Goal: Task Accomplishment & Management: Manage account settings

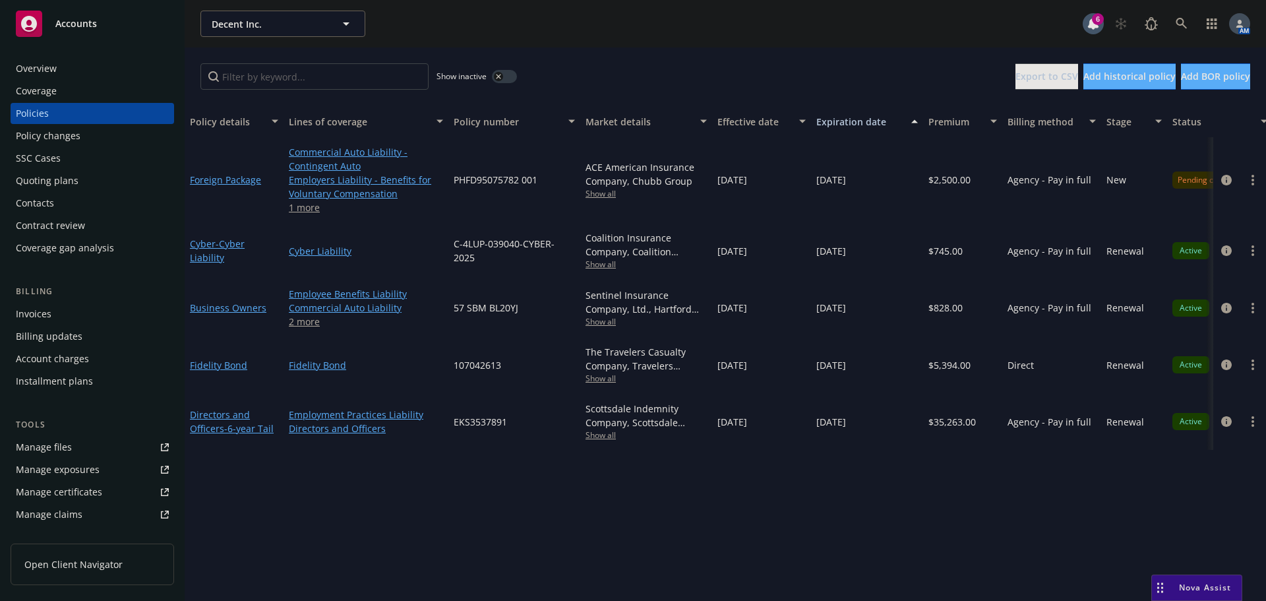
click at [94, 129] on div "Policy changes" at bounding box center [92, 135] width 153 height 21
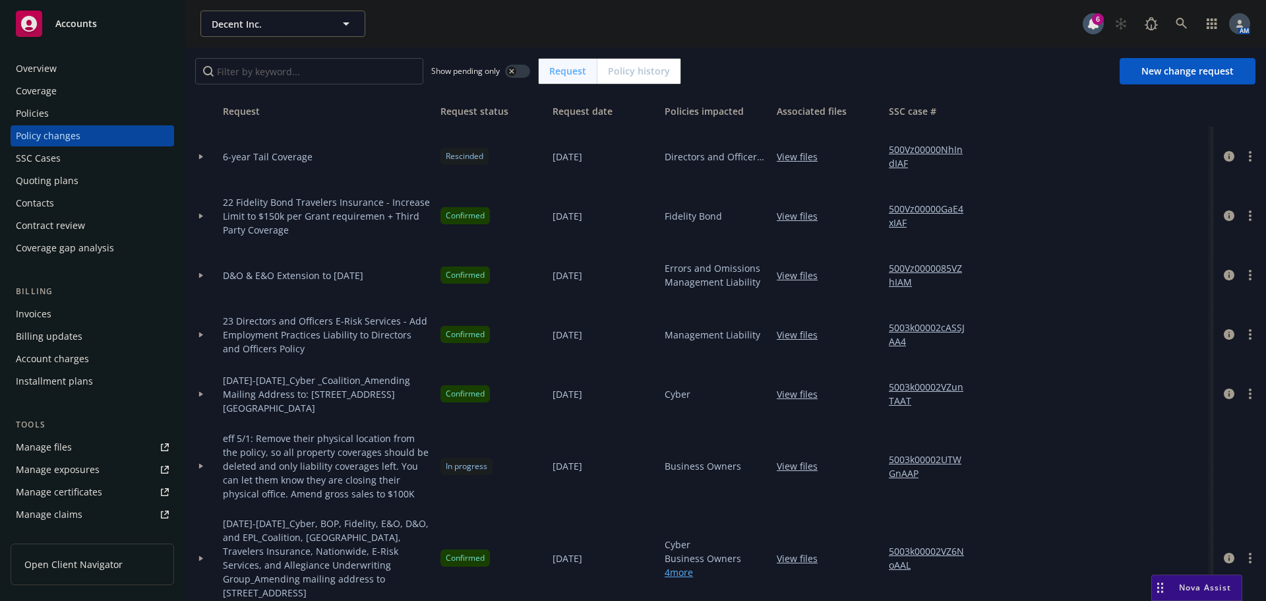
click at [204, 158] on div at bounding box center [201, 156] width 22 height 5
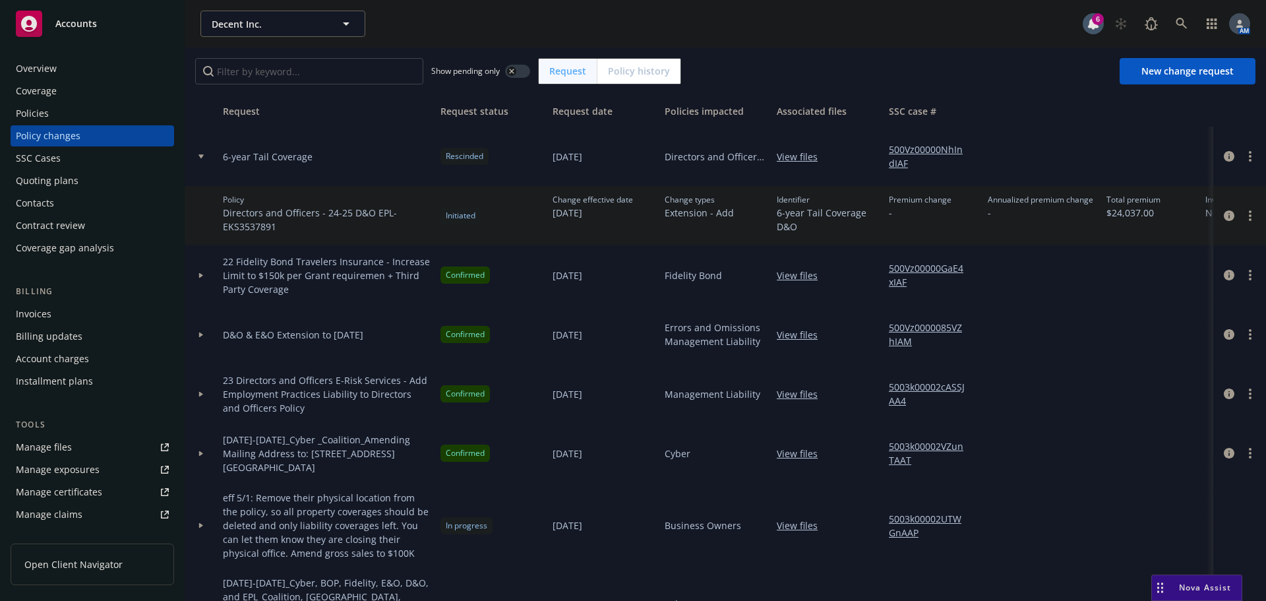
drag, startPoint x: 203, startPoint y: 156, endPoint x: 378, endPoint y: 125, distance: 178.2
click at [202, 156] on icon at bounding box center [200, 156] width 5 height 5
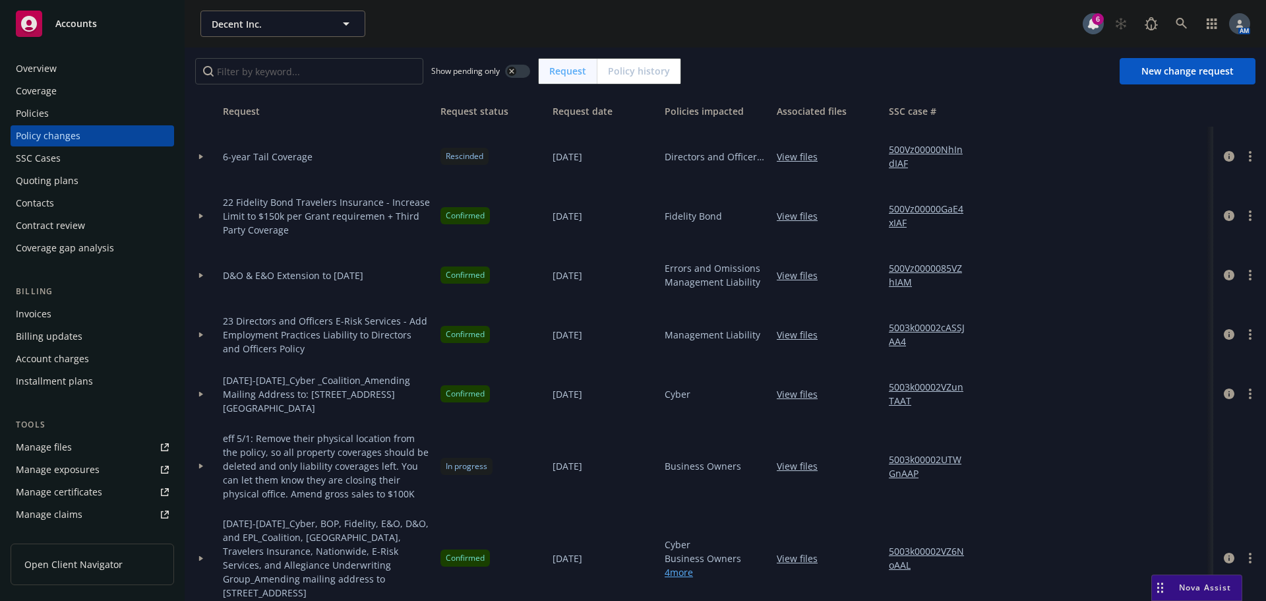
click at [641, 84] on div "Show pending only Request Policy history New change request" at bounding box center [725, 70] width 1081 height 47
click at [646, 74] on span "Policy history" at bounding box center [639, 71] width 62 height 14
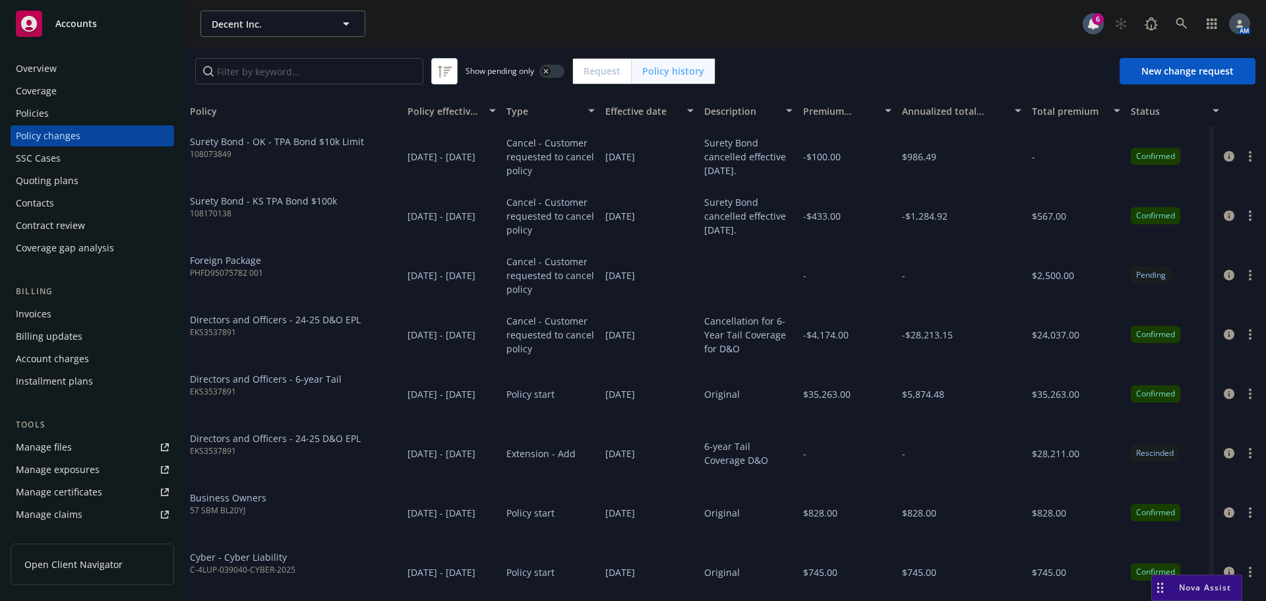
click at [597, 66] on span "Request" at bounding box center [601, 71] width 37 height 14
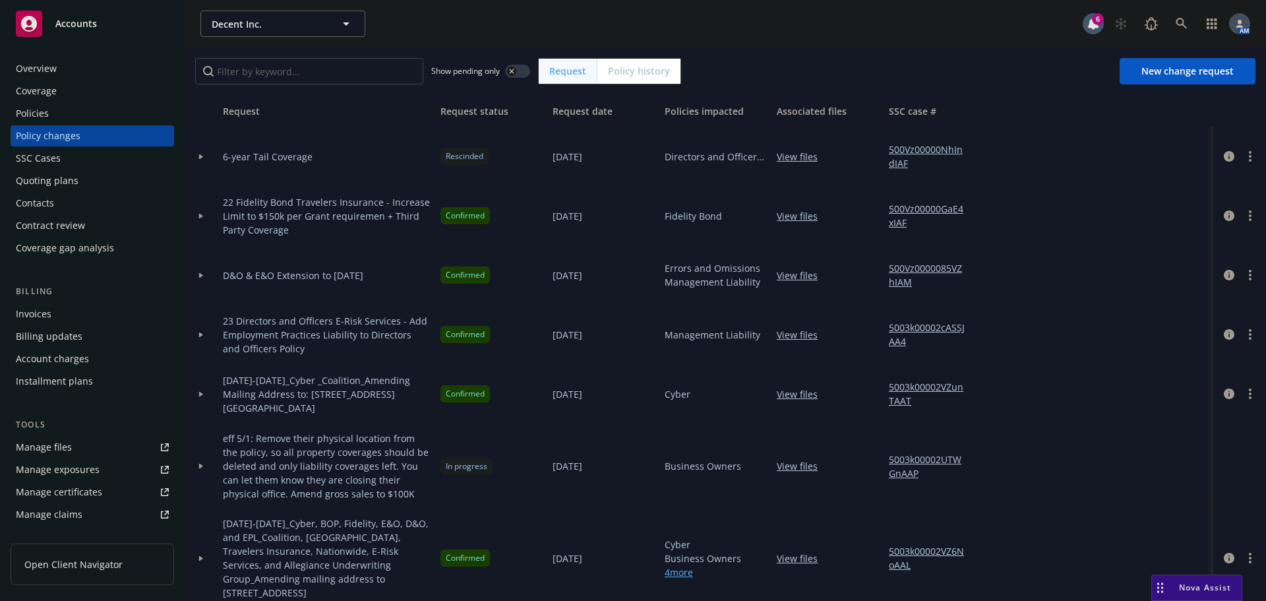
click at [42, 107] on div "Policies" at bounding box center [32, 113] width 33 height 21
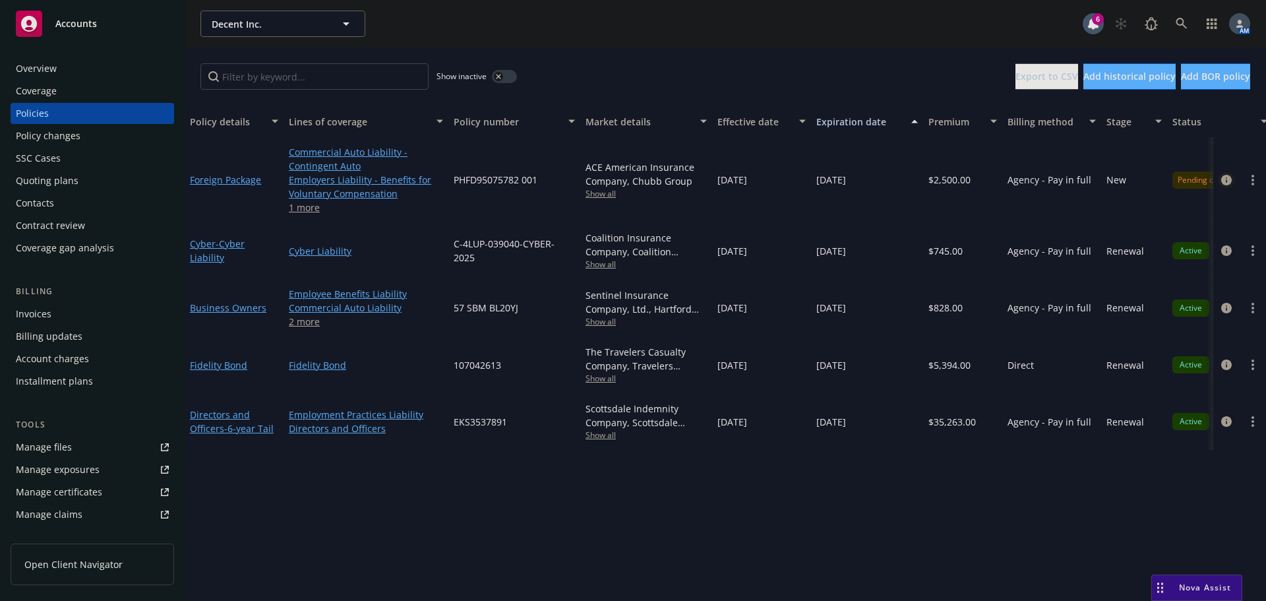
click at [1229, 182] on icon "circleInformation" at bounding box center [1226, 180] width 11 height 11
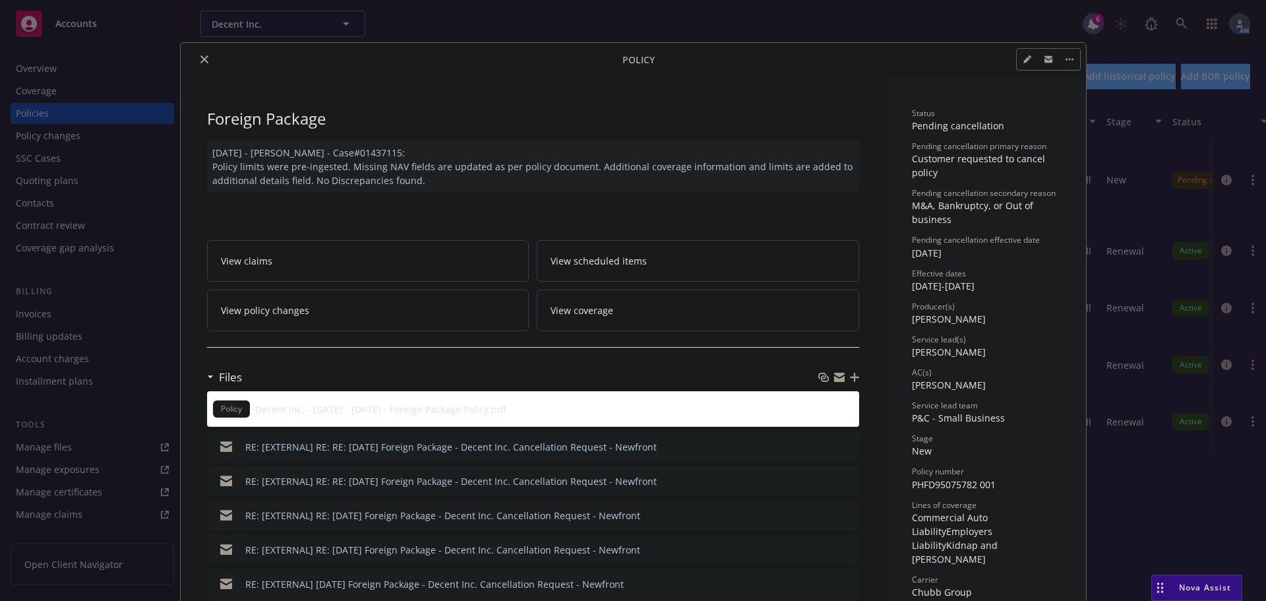
click at [200, 57] on icon "close" at bounding box center [204, 59] width 8 height 8
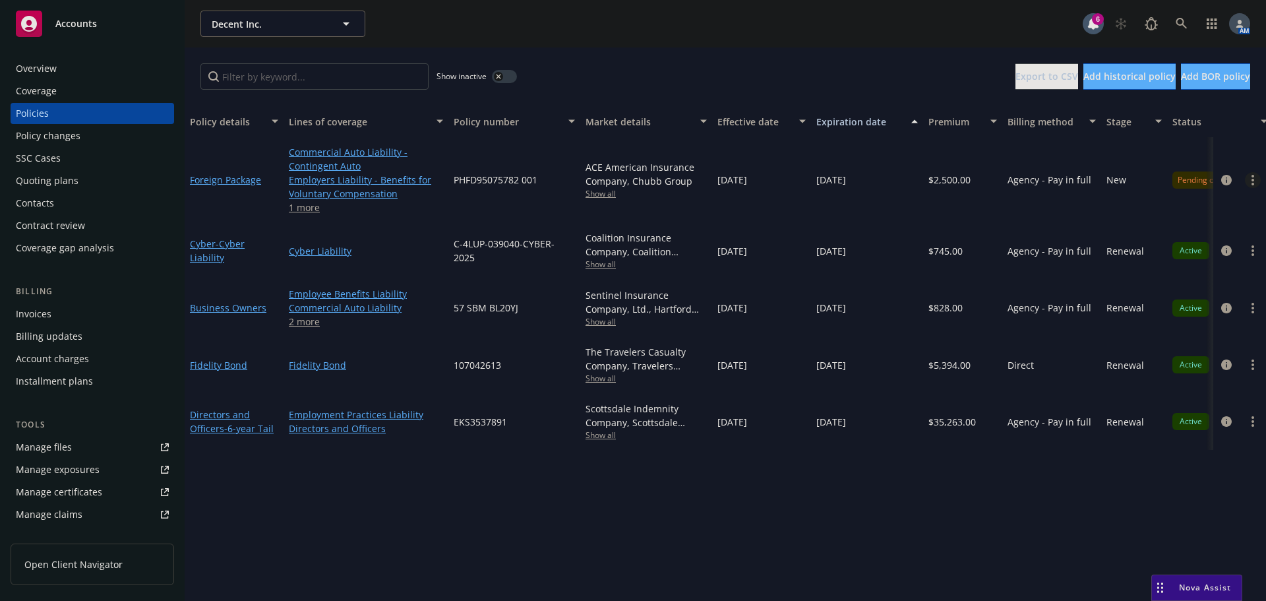
click at [1249, 183] on link "more" at bounding box center [1253, 180] width 16 height 16
click at [982, 541] on div "Policy details Lines of coverage Policy number Market details Effective date Ex…" at bounding box center [725, 352] width 1081 height 495
click at [45, 138] on div "Policy changes" at bounding box center [48, 135] width 65 height 21
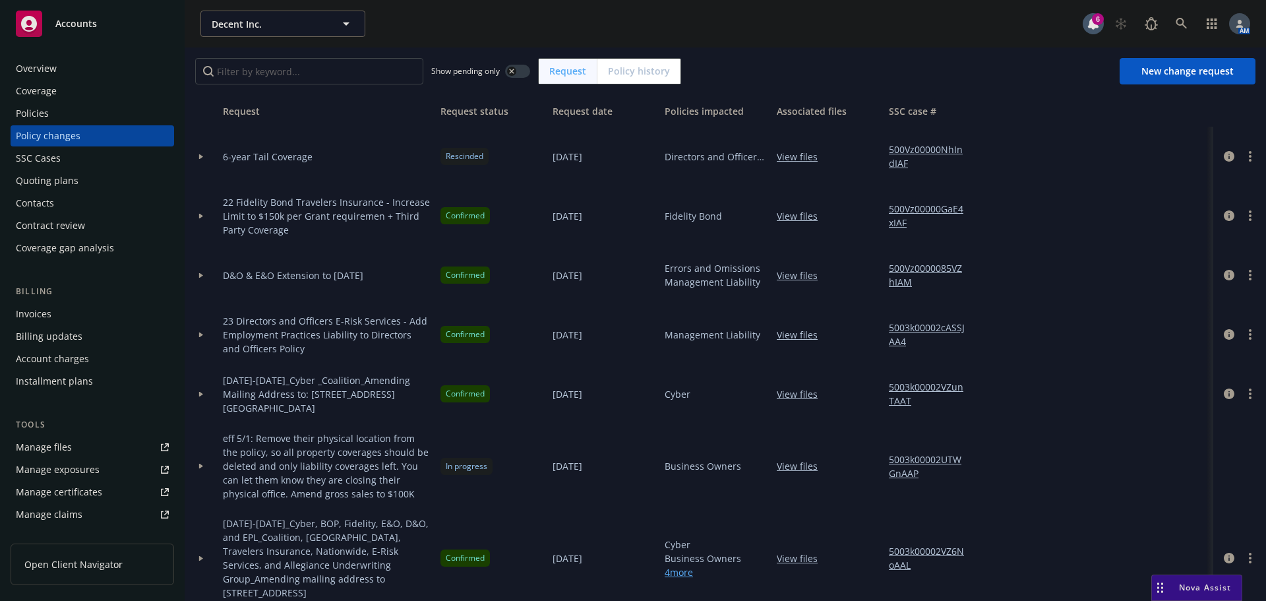
click at [518, 65] on button "button" at bounding box center [517, 71] width 25 height 13
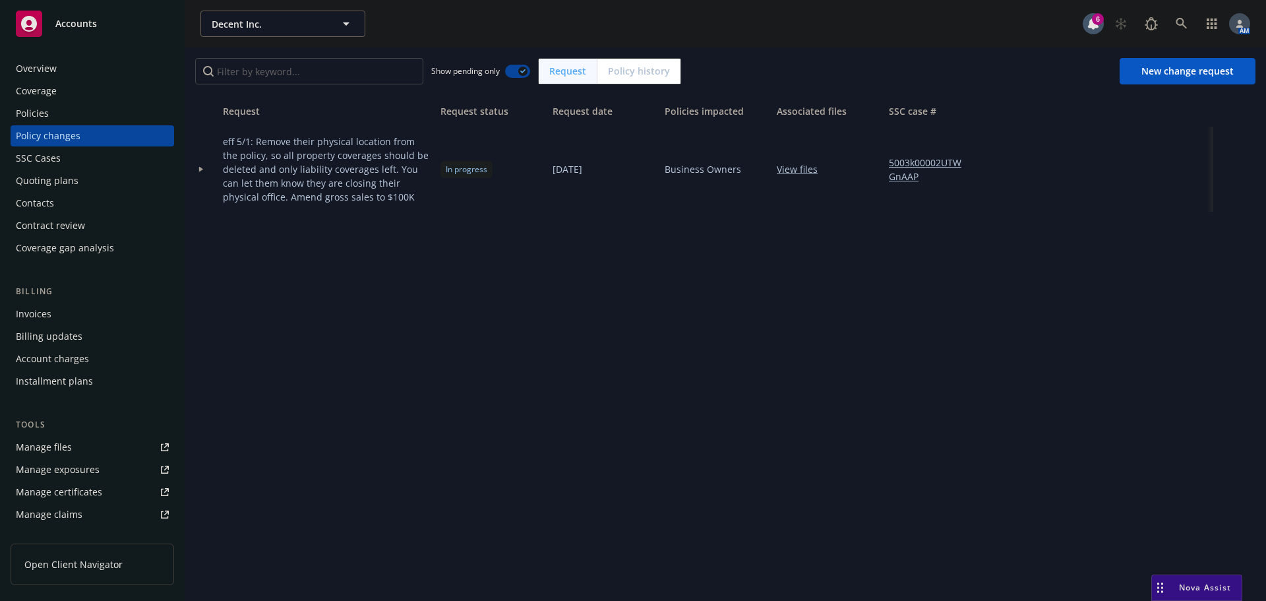
click at [518, 65] on button "button" at bounding box center [517, 71] width 25 height 13
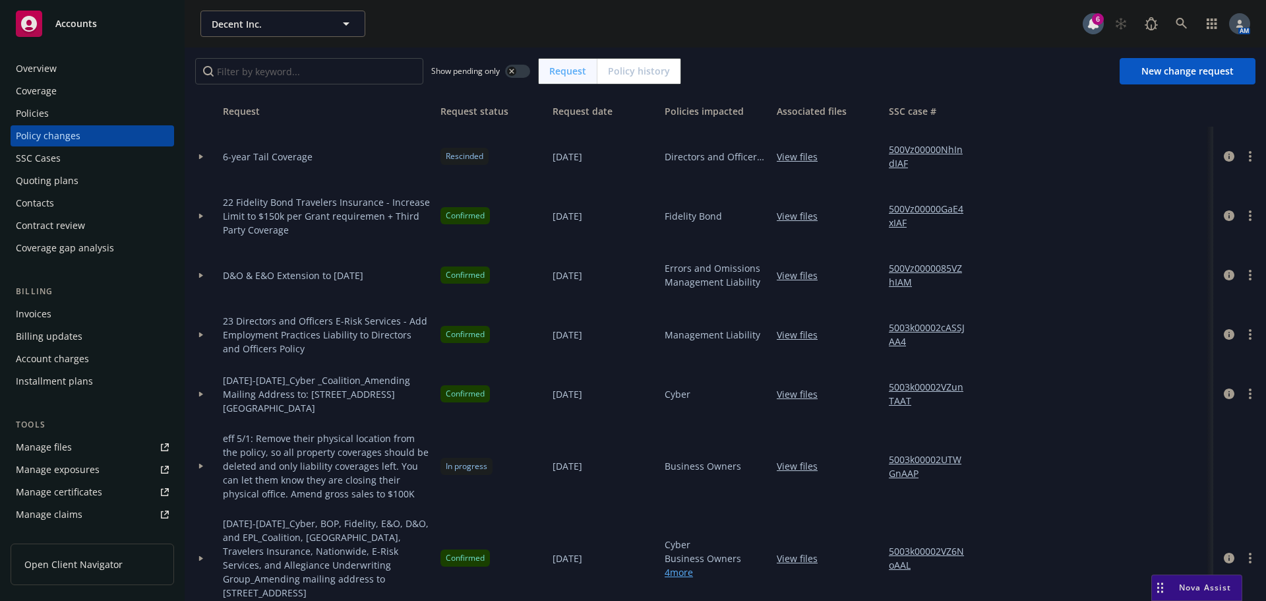
click at [573, 73] on span "Request" at bounding box center [567, 71] width 37 height 14
click at [665, 71] on span "Policy history" at bounding box center [639, 71] width 62 height 14
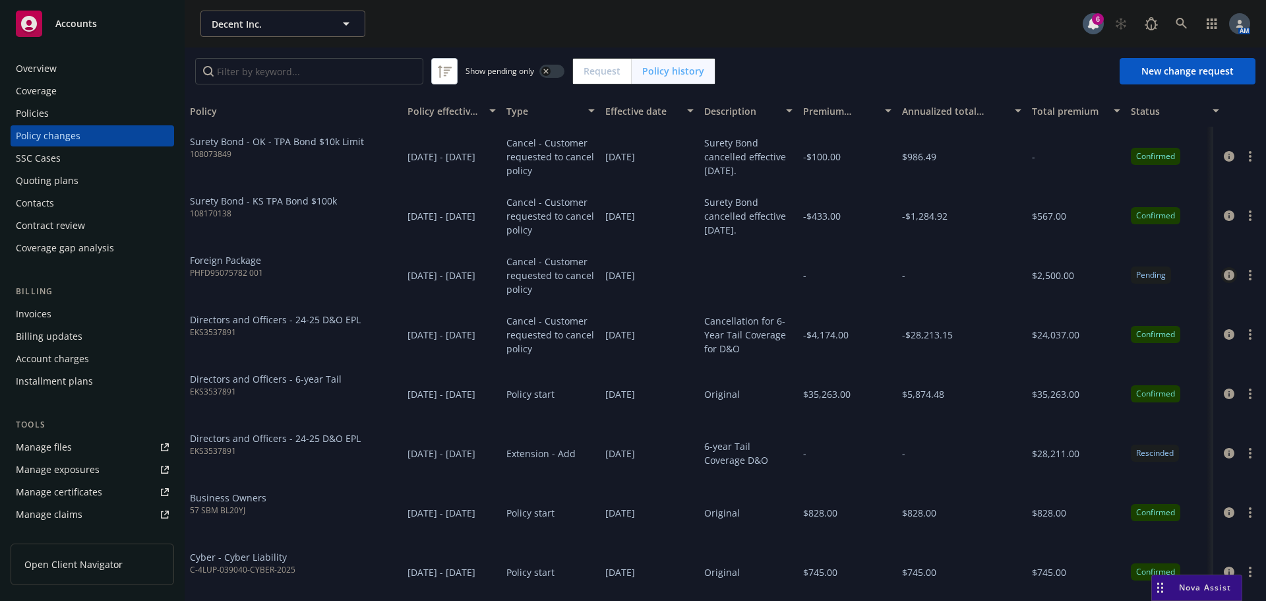
click at [1223, 272] on icon "circleInformation" at bounding box center [1228, 275] width 11 height 11
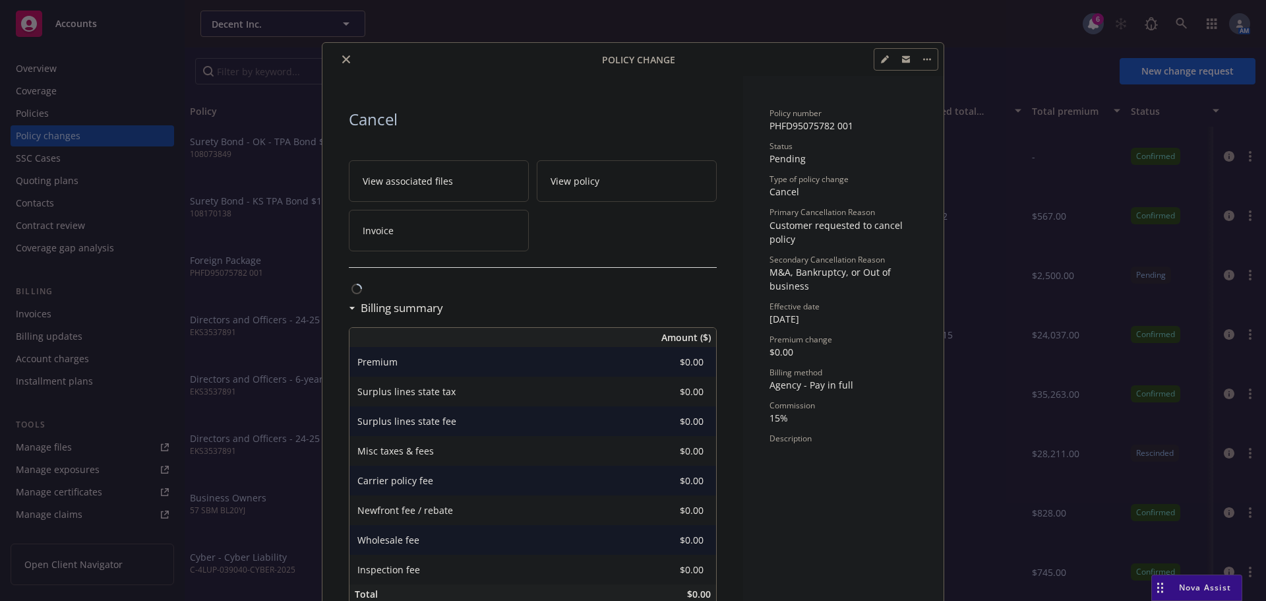
scroll to position [32, 0]
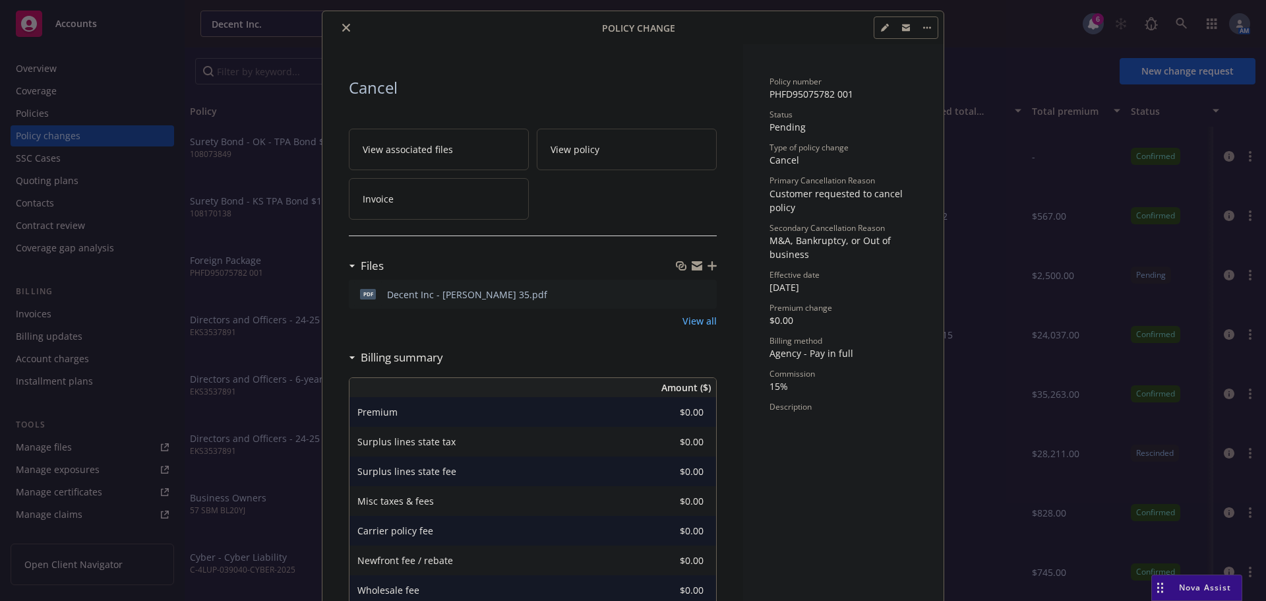
click at [342, 32] on button "close" at bounding box center [346, 28] width 16 height 16
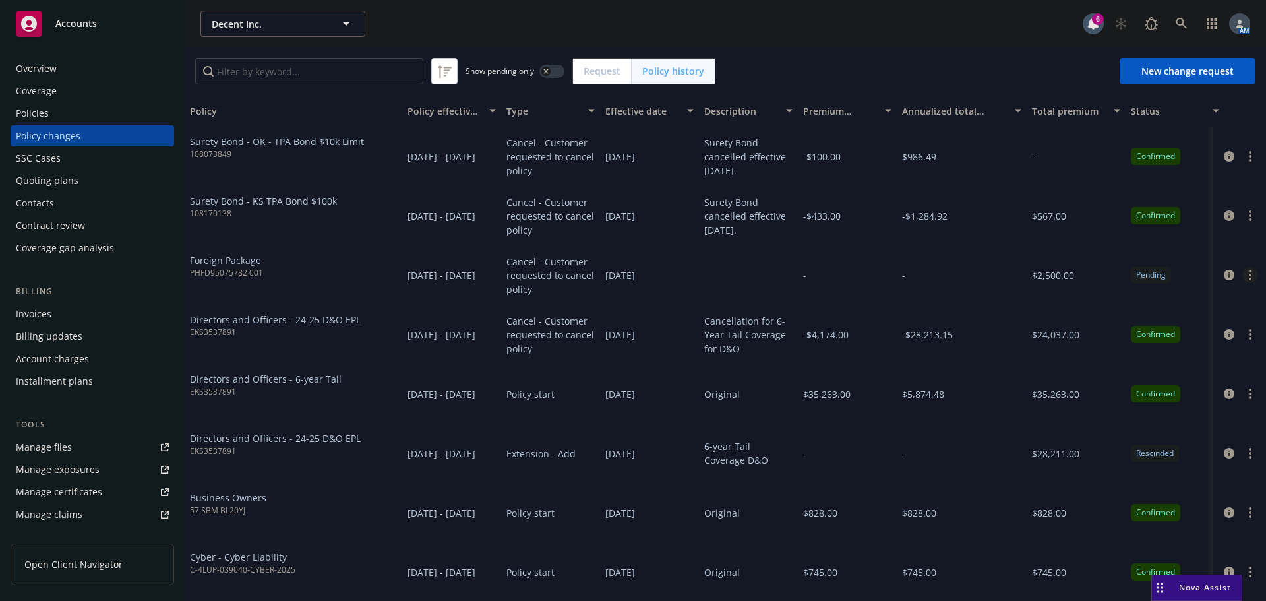
click at [1248, 278] on icon "more" at bounding box center [1249, 275] width 3 height 11
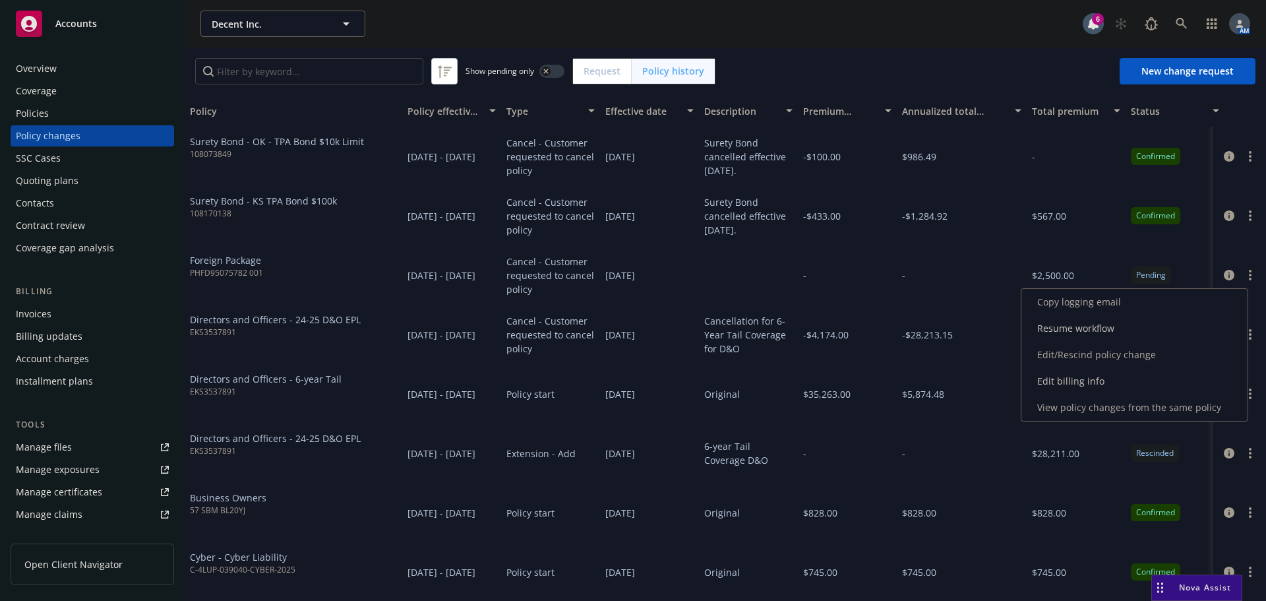
click at [1076, 354] on link "Edit/Rescind policy change" at bounding box center [1134, 354] width 226 height 26
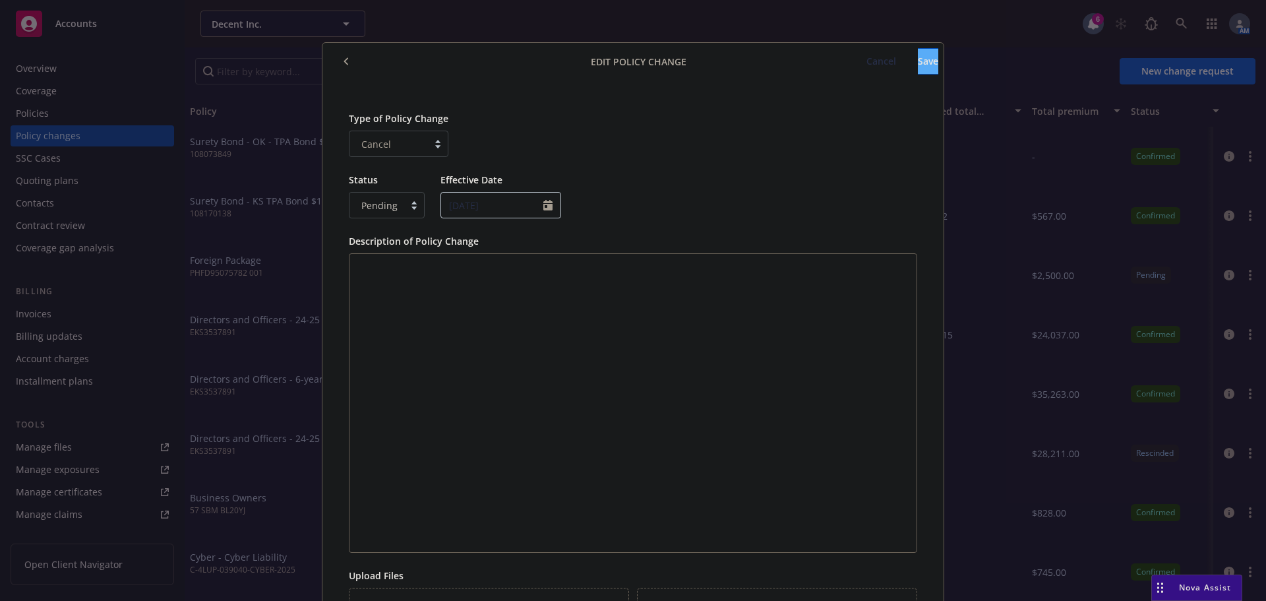
scroll to position [40, 0]
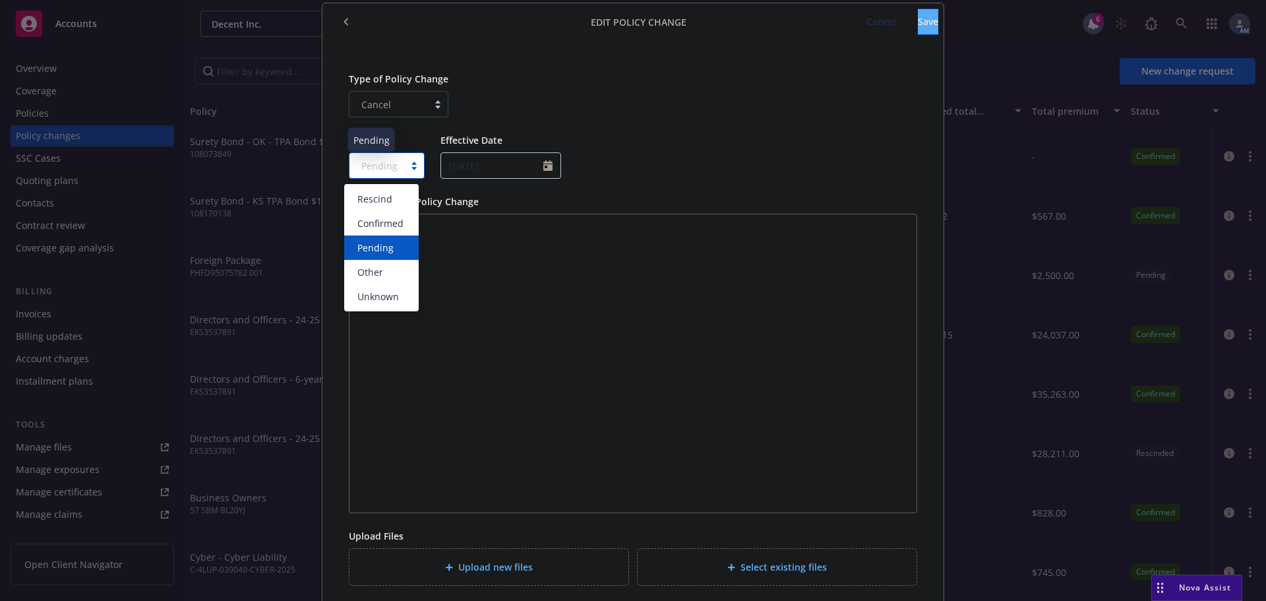
click at [384, 160] on span "Pending" at bounding box center [379, 166] width 36 height 14
click at [378, 221] on span "Confirmed" at bounding box center [380, 223] width 46 height 14
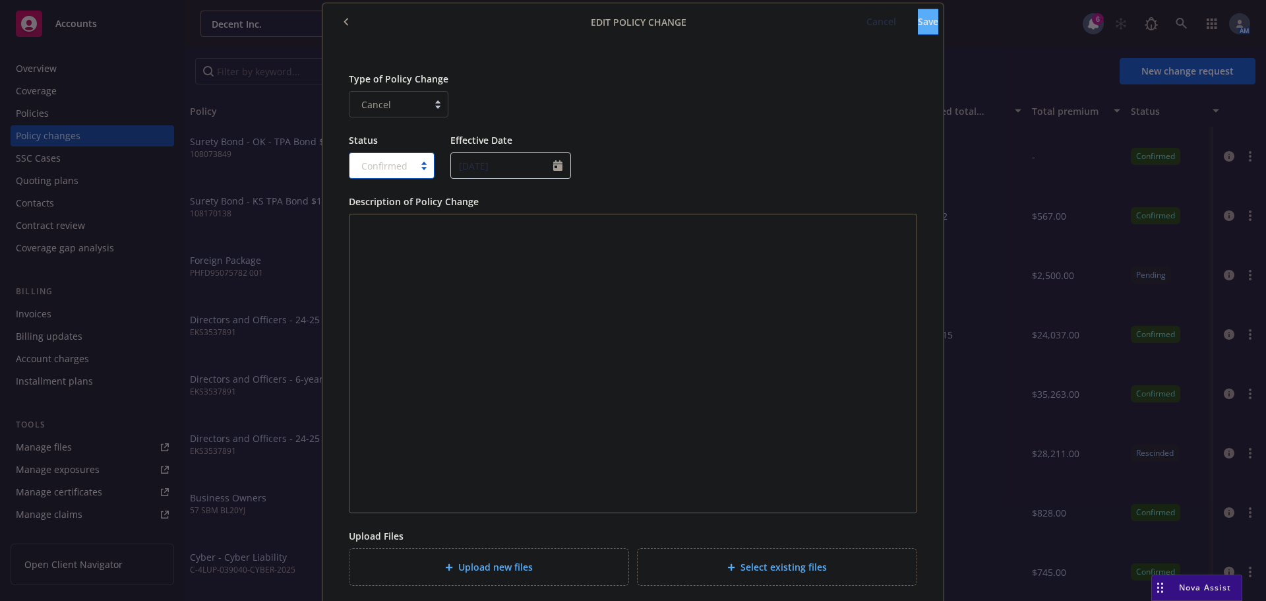
scroll to position [99, 0]
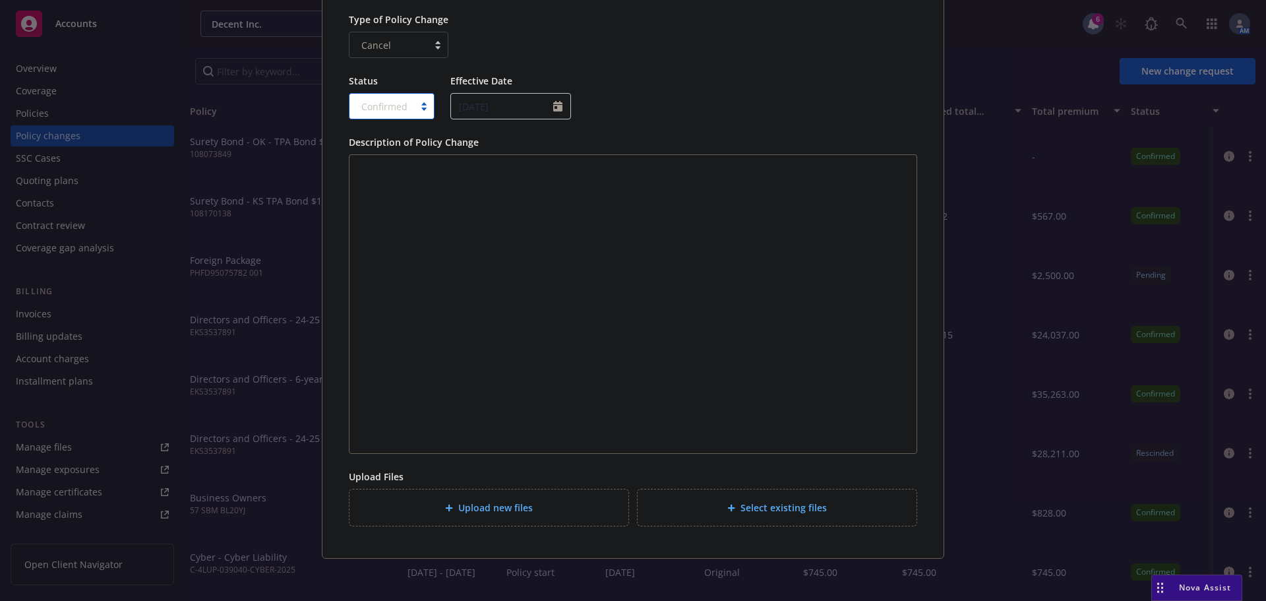
click at [460, 502] on span "Upload new files" at bounding box center [495, 507] width 74 height 14
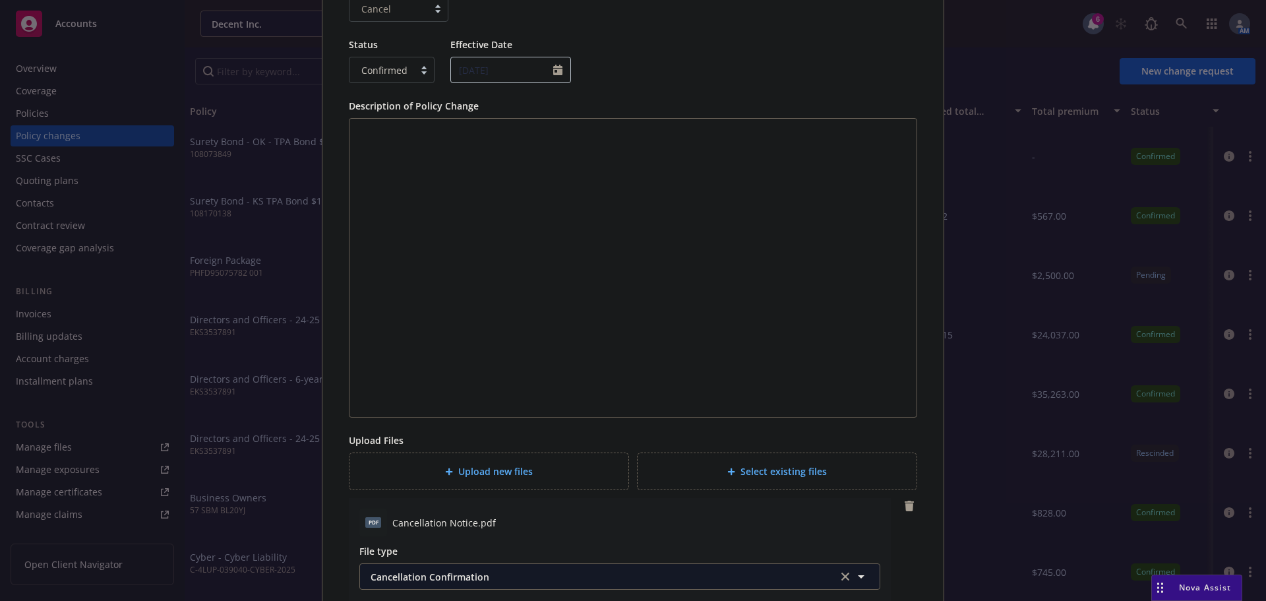
scroll to position [0, 0]
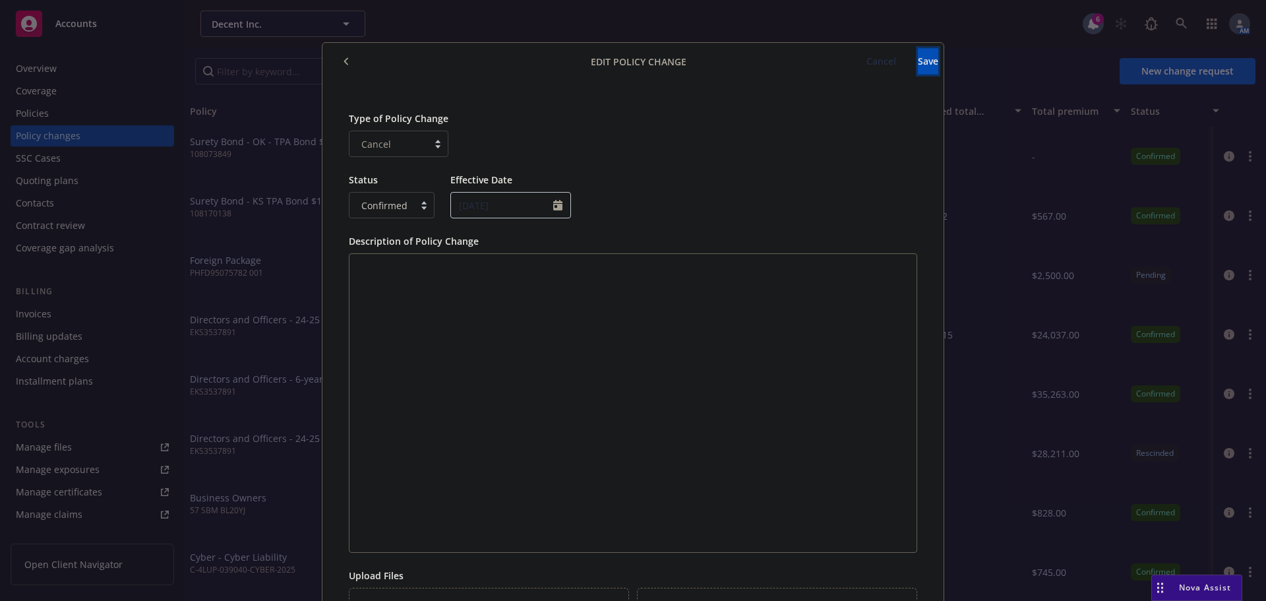
click at [920, 71] on button "Save" at bounding box center [928, 61] width 20 height 26
type textarea "x"
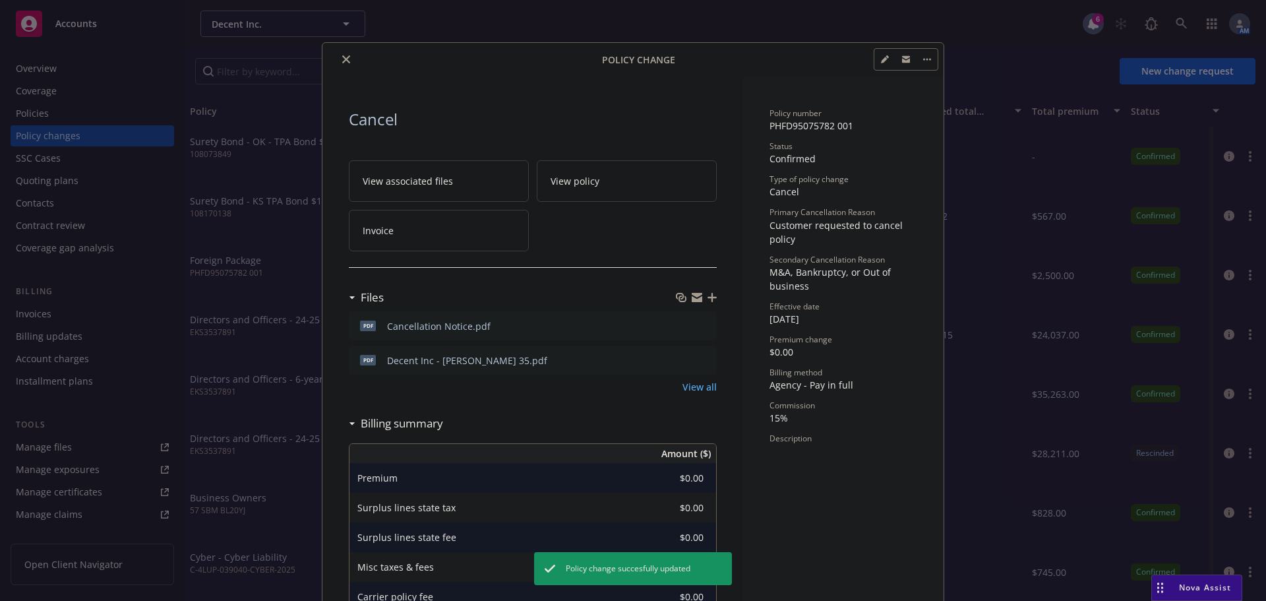
click at [342, 58] on icon "close" at bounding box center [346, 59] width 8 height 8
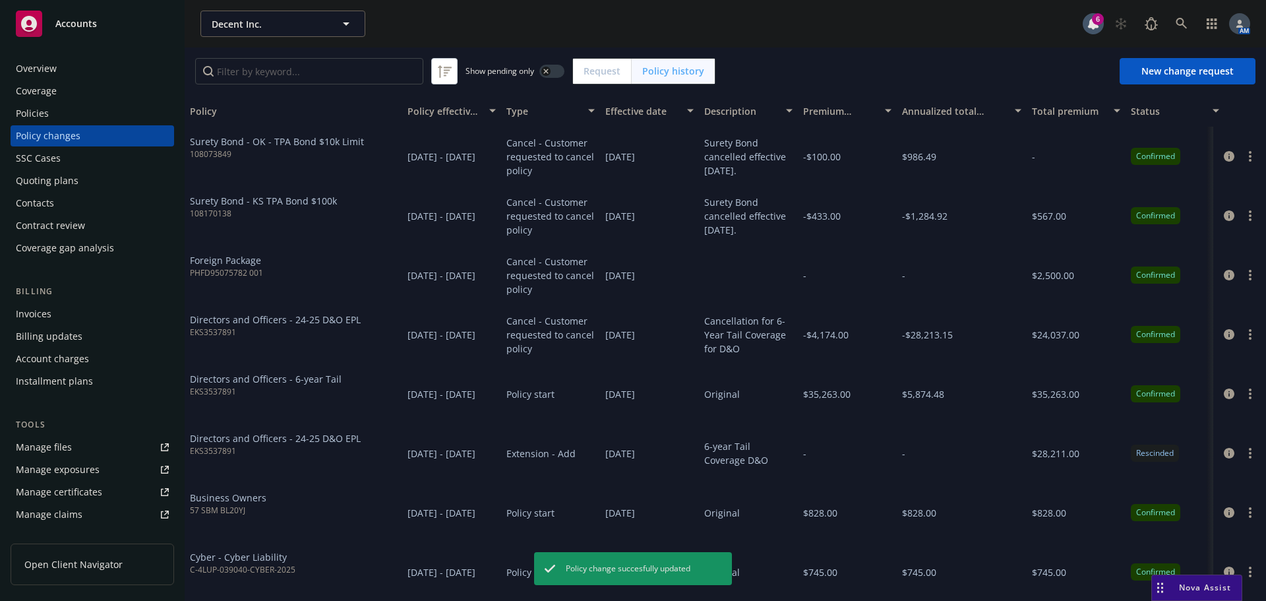
click at [74, 105] on div "Policies" at bounding box center [92, 113] width 153 height 21
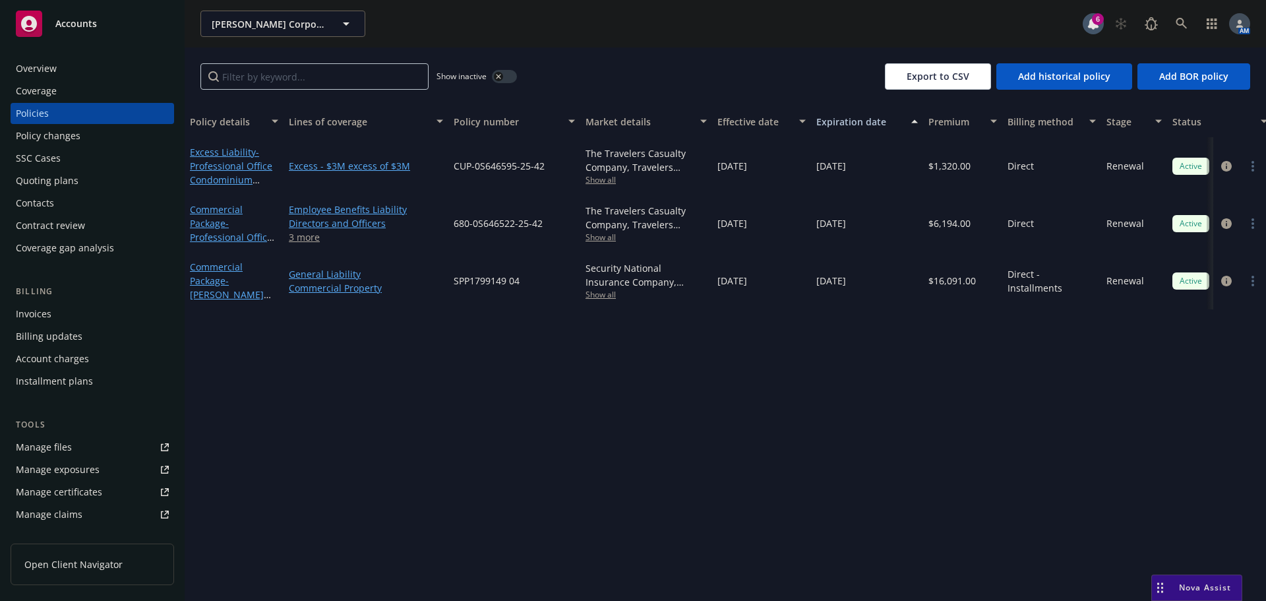
click at [76, 134] on div "Policy changes" at bounding box center [48, 135] width 65 height 21
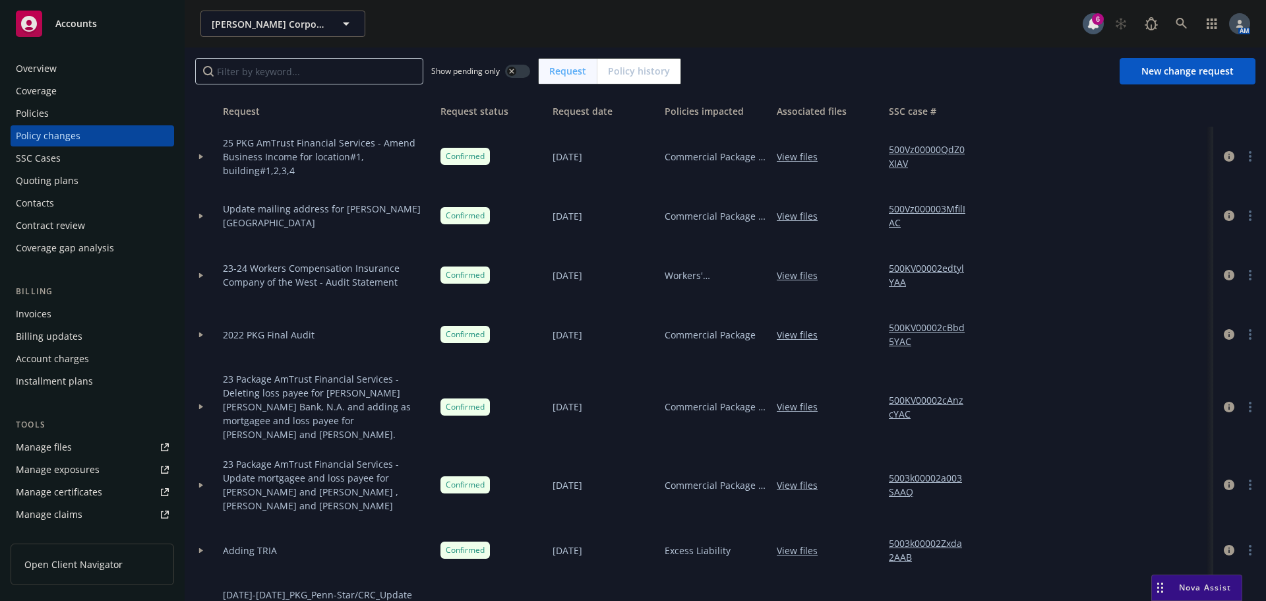
click at [197, 216] on div at bounding box center [201, 216] width 22 height 5
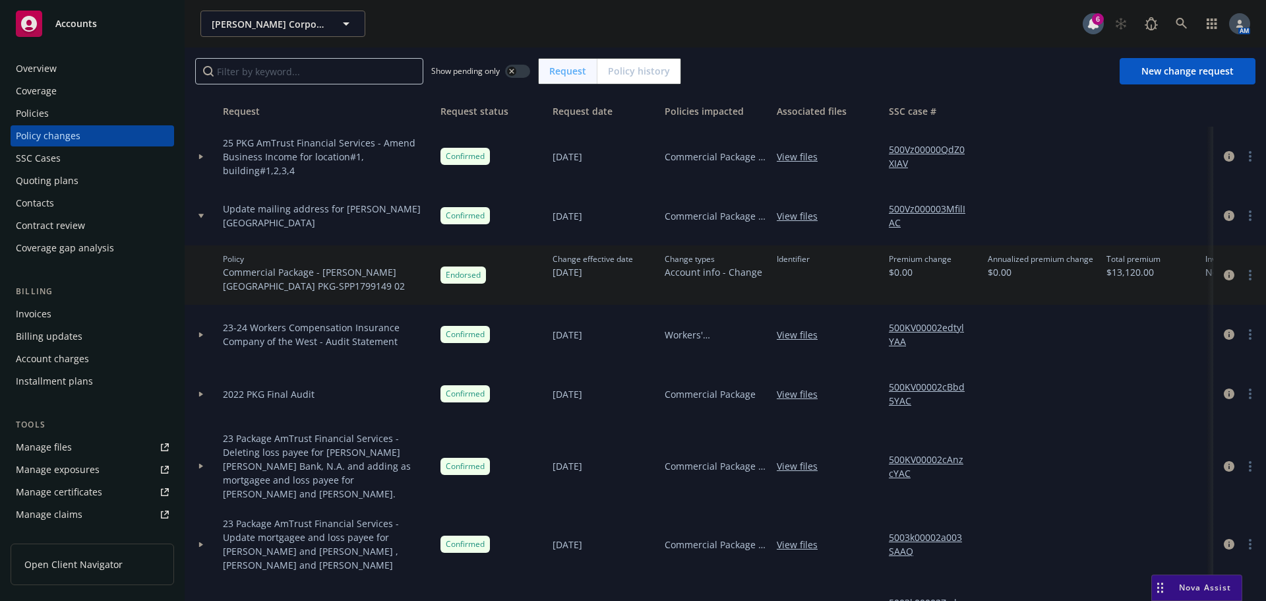
click at [202, 216] on icon at bounding box center [200, 216] width 5 height 4
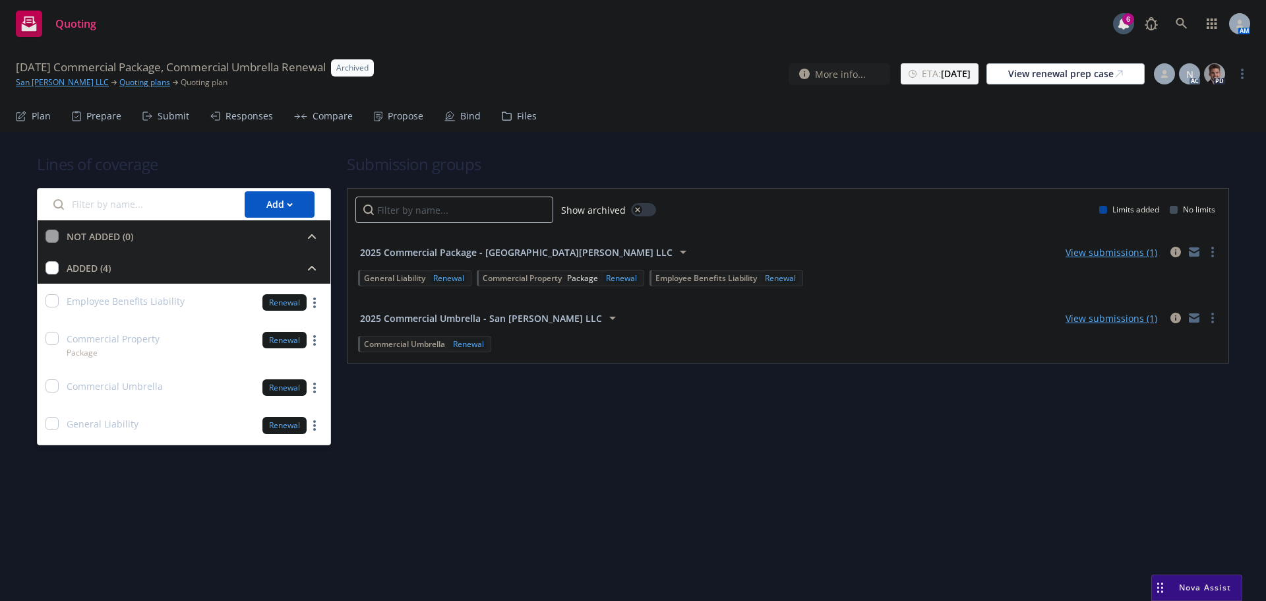
click at [460, 114] on div "Bind" at bounding box center [470, 116] width 20 height 11
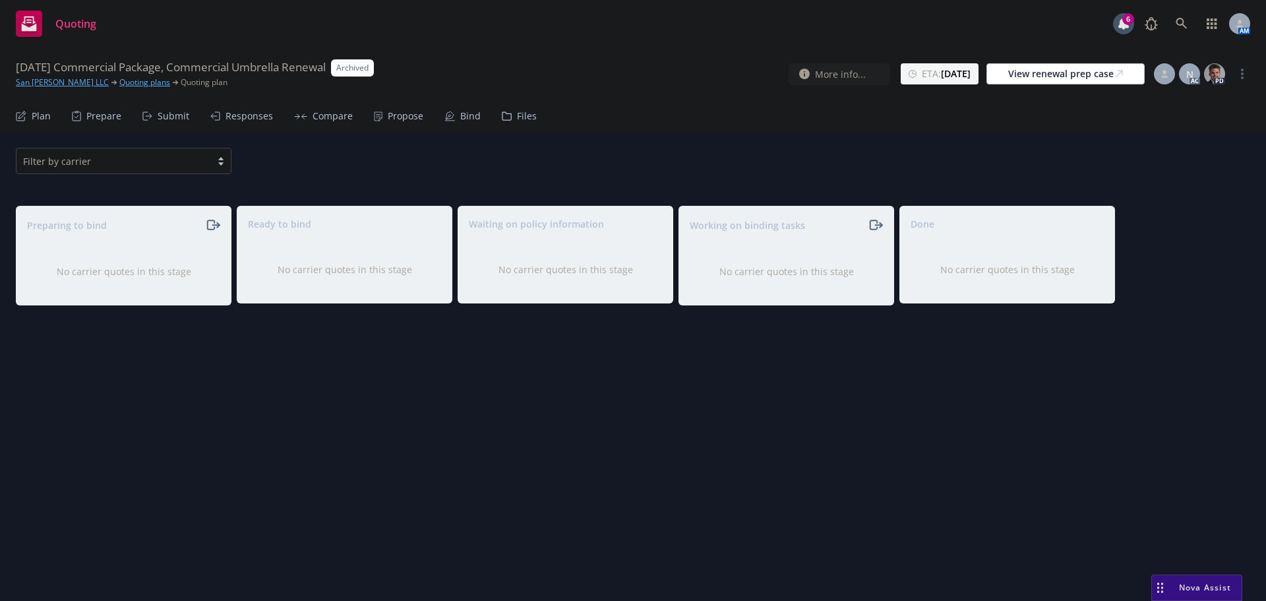
click at [407, 116] on div "Propose" at bounding box center [406, 116] width 36 height 11
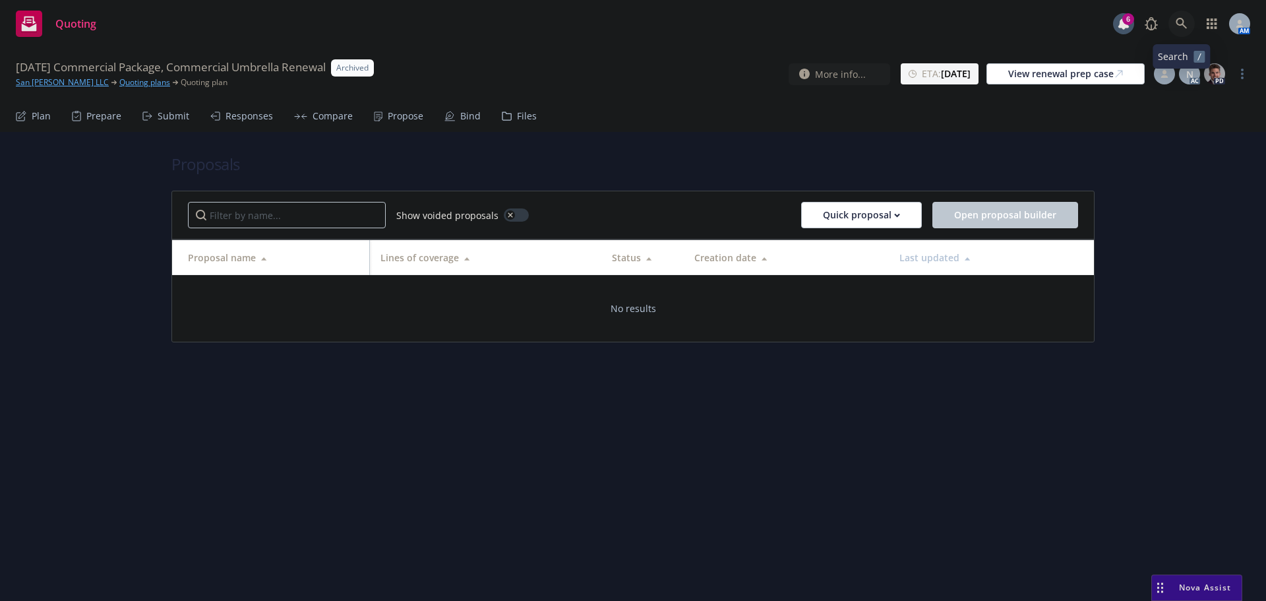
click at [1180, 21] on icon at bounding box center [1181, 24] width 12 height 12
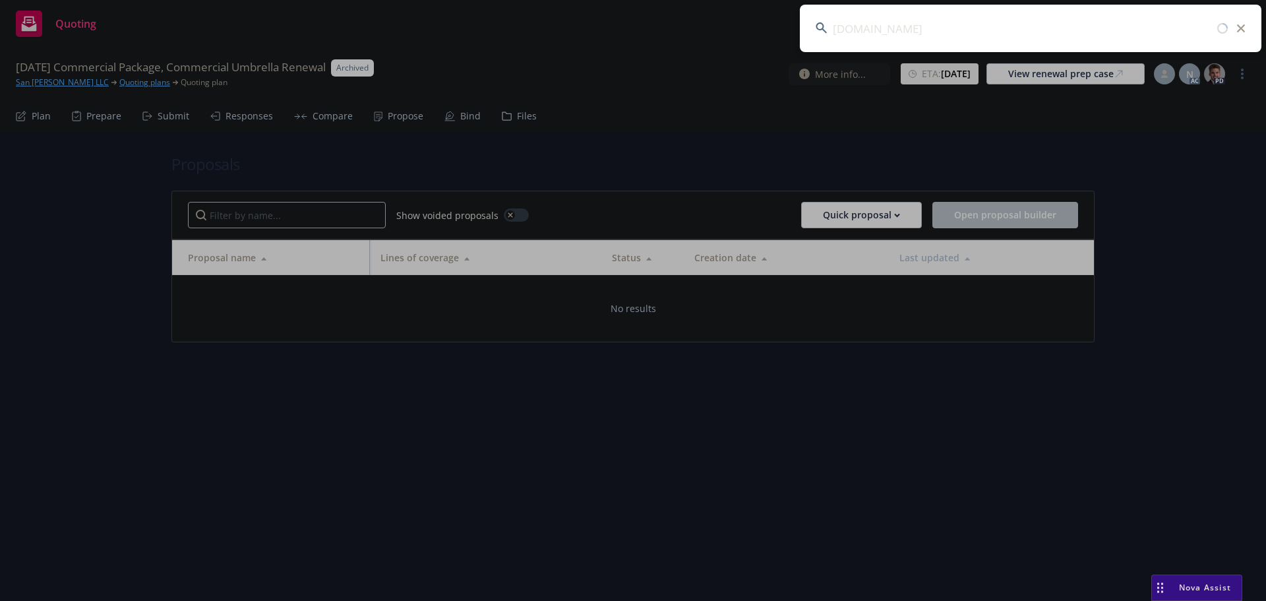
type input "her.com"
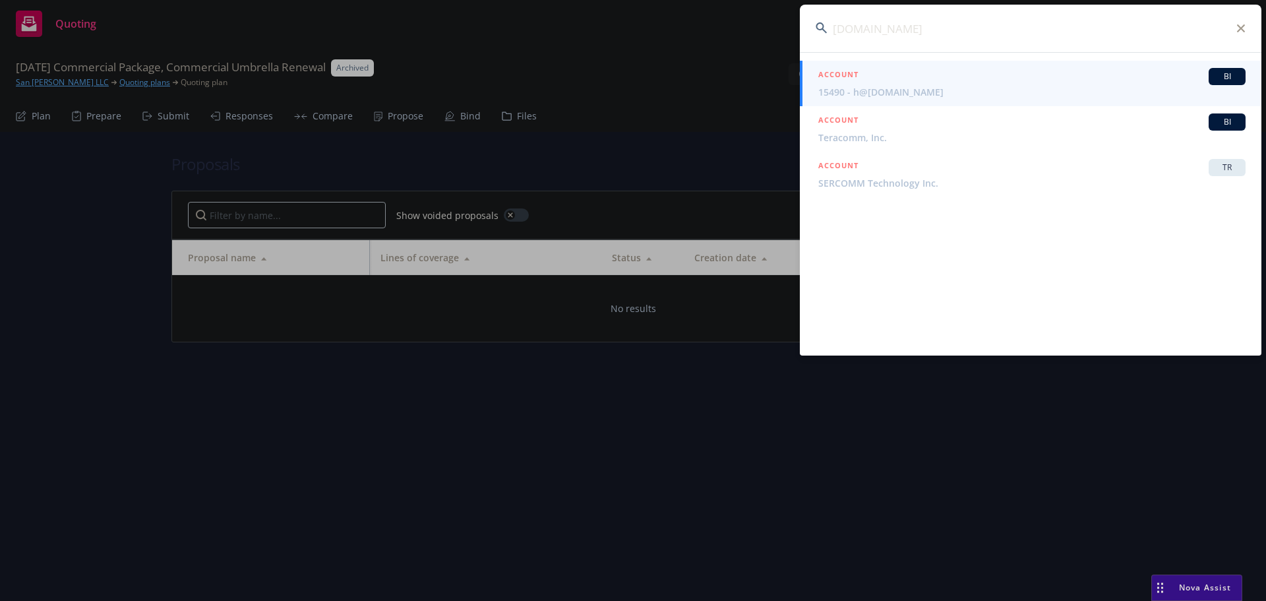
drag, startPoint x: 891, startPoint y: 24, endPoint x: 811, endPoint y: 22, distance: 80.4
click at [811, 22] on input "her.com" at bounding box center [1030, 28] width 461 height 47
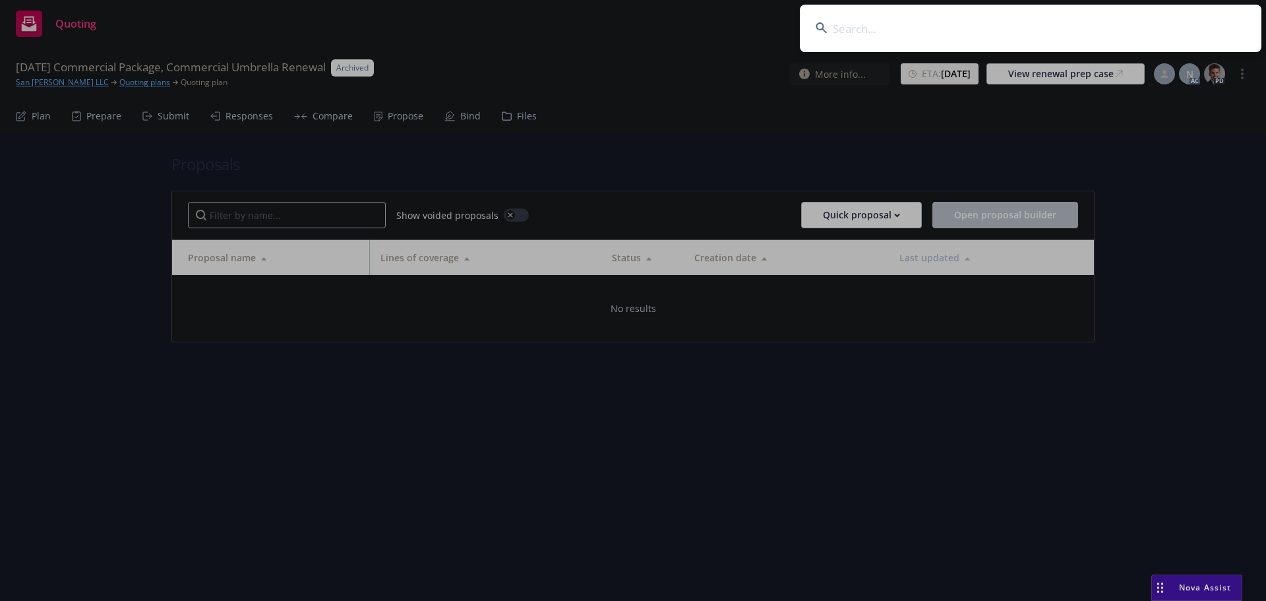
click at [864, 22] on input at bounding box center [1030, 28] width 461 height 47
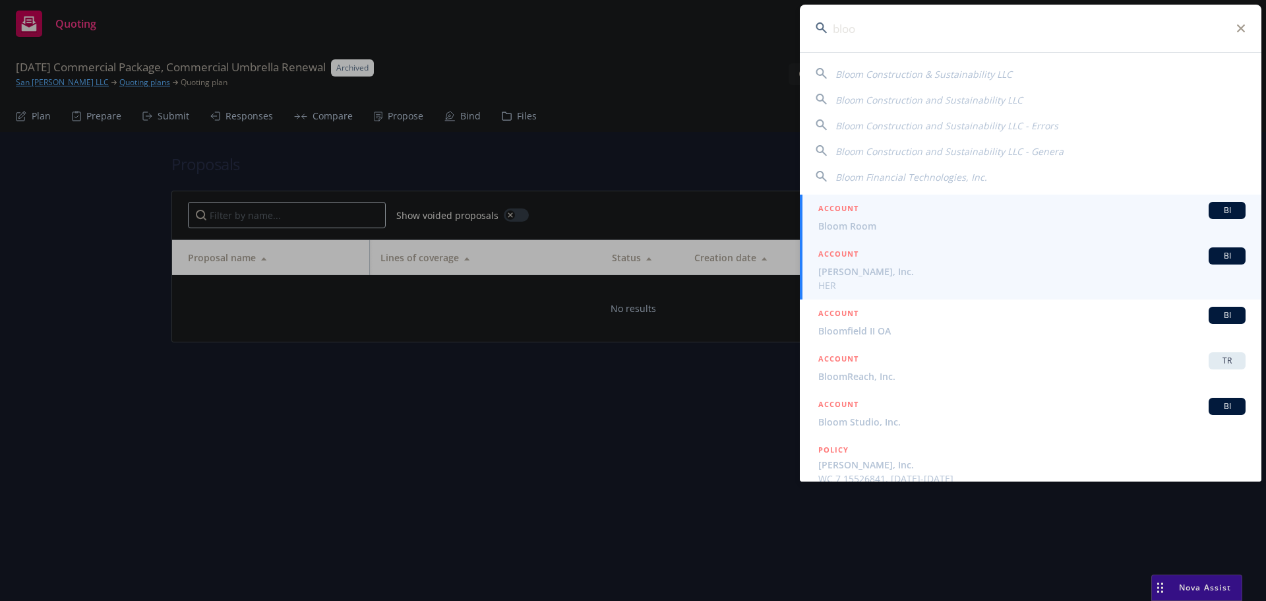
type input "bloo"
click at [889, 274] on span "[PERSON_NAME], Inc." at bounding box center [1031, 271] width 427 height 14
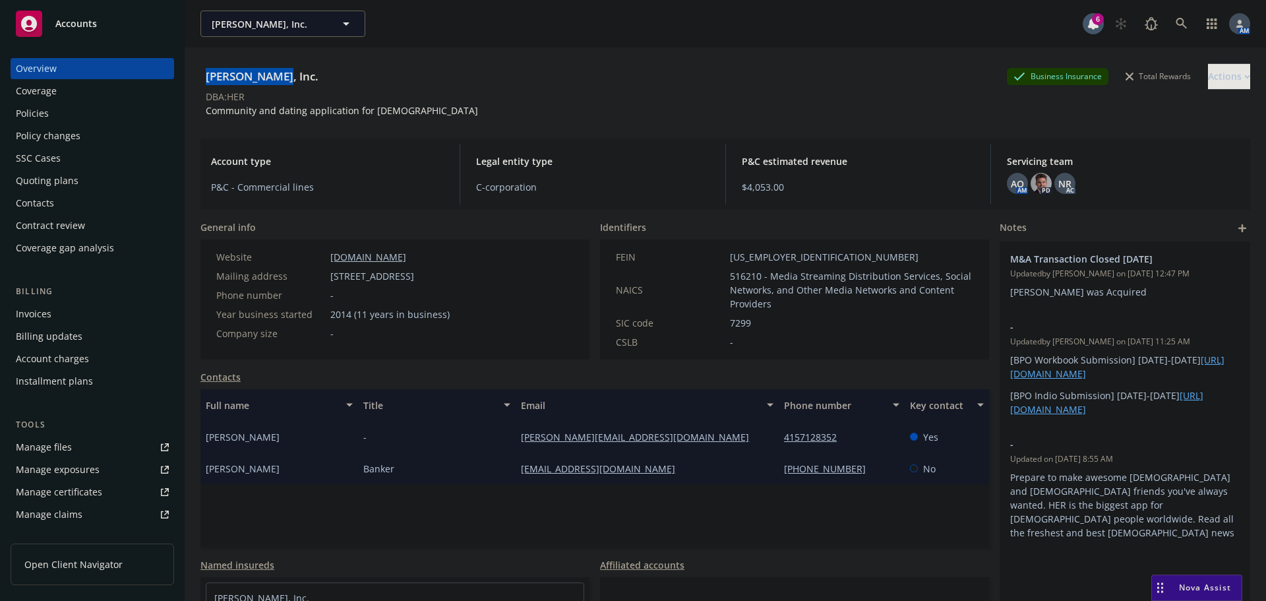
drag, startPoint x: 278, startPoint y: 80, endPoint x: 209, endPoint y: 76, distance: 68.7
click at [209, 76] on div "Bloomer, Inc. Business Insurance Total Rewards Actions" at bounding box center [724, 76] width 1049 height 26
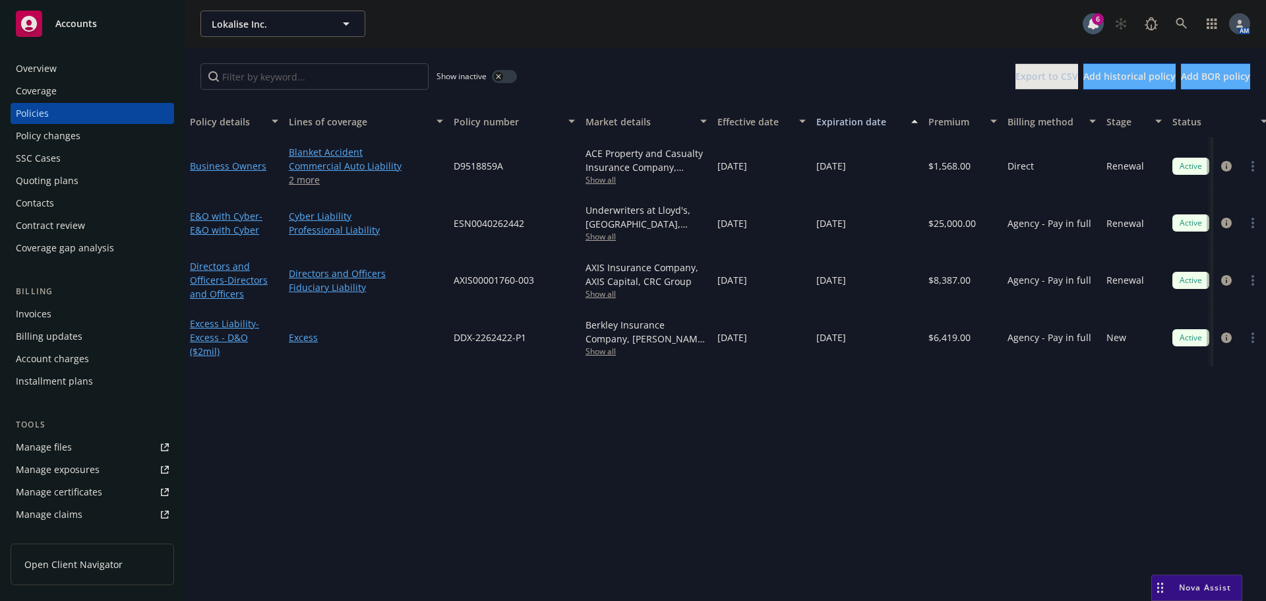
click at [80, 178] on div "Quoting plans" at bounding box center [92, 180] width 153 height 21
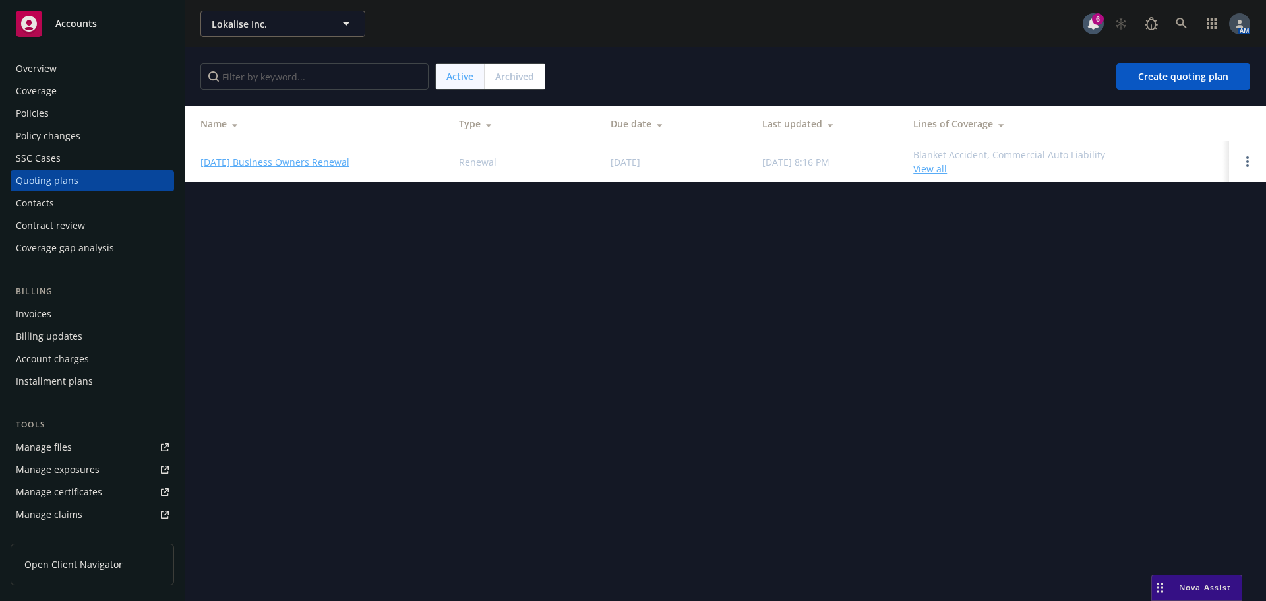
click at [281, 159] on link "[DATE] Business Owners Renewal" at bounding box center [274, 162] width 149 height 14
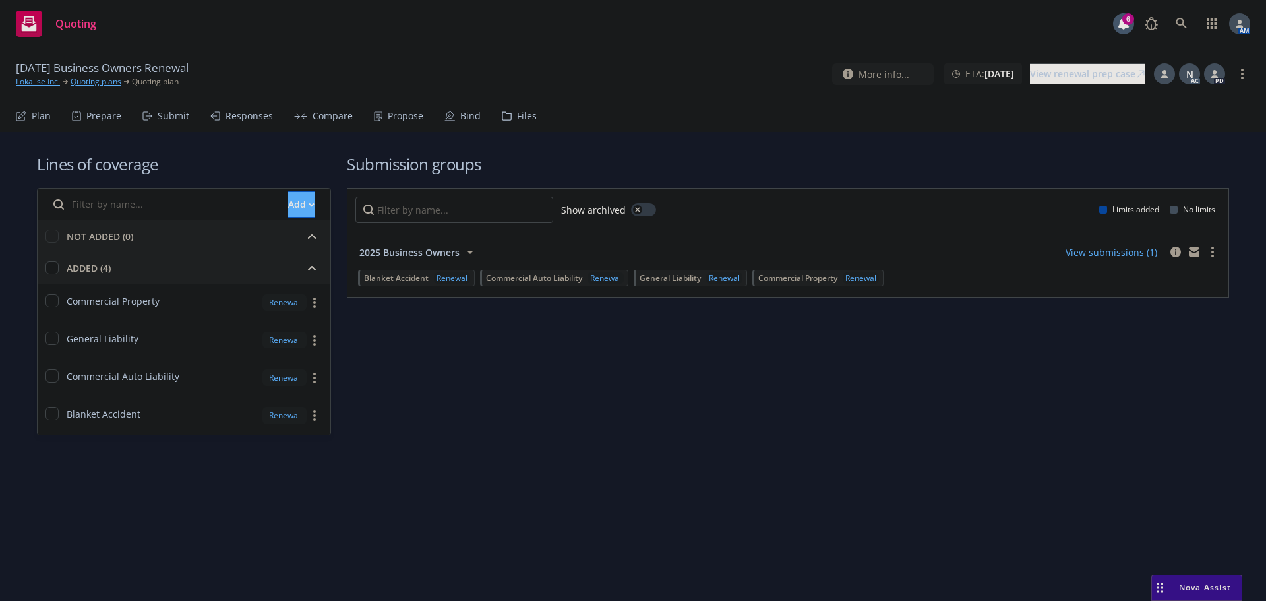
click at [450, 110] on div "Bind" at bounding box center [462, 116] width 36 height 32
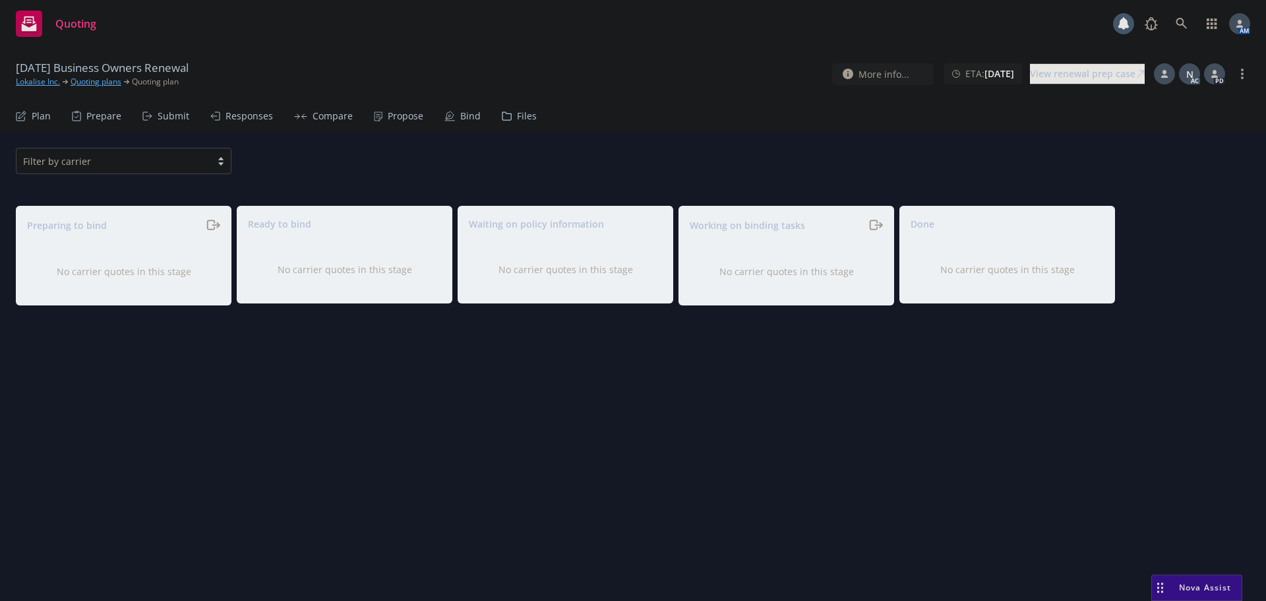
click at [165, 113] on div "Submit" at bounding box center [174, 116] width 32 height 11
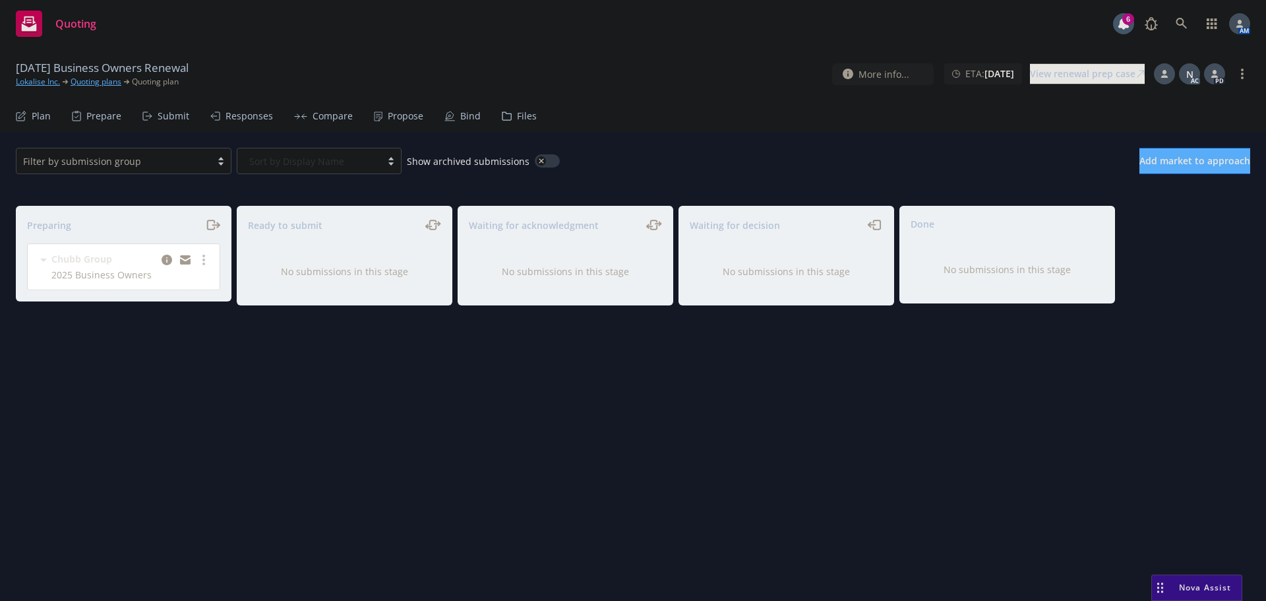
click at [43, 117] on div "Plan" at bounding box center [41, 116] width 19 height 11
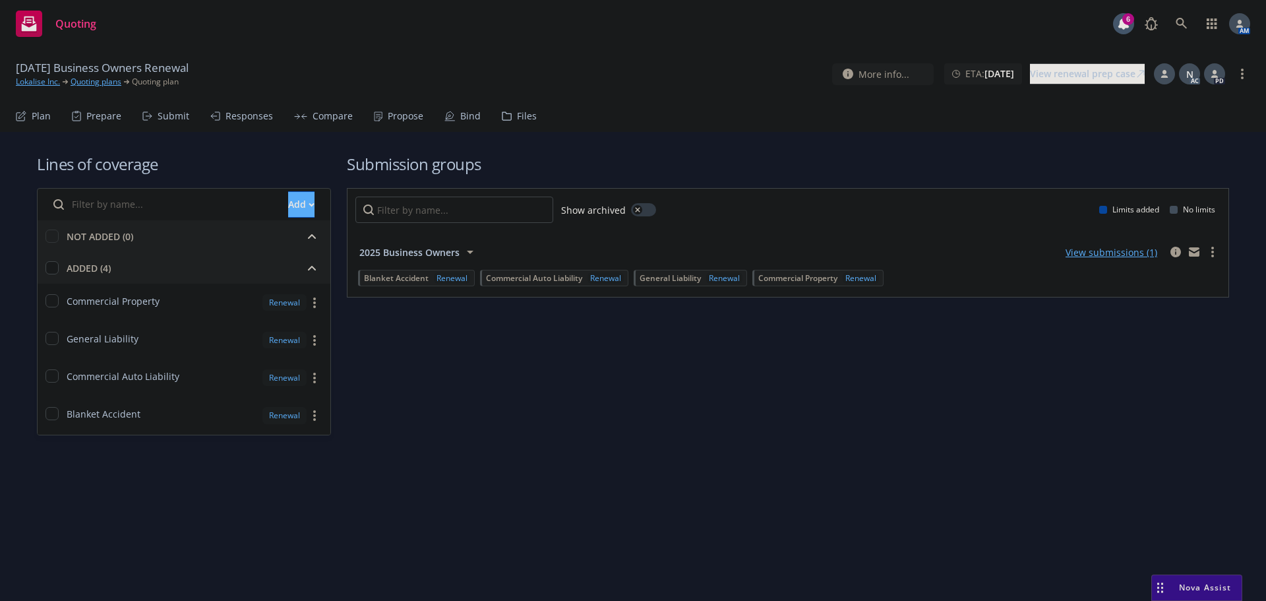
click at [57, 80] on link "Lokalise Inc." at bounding box center [38, 82] width 44 height 12
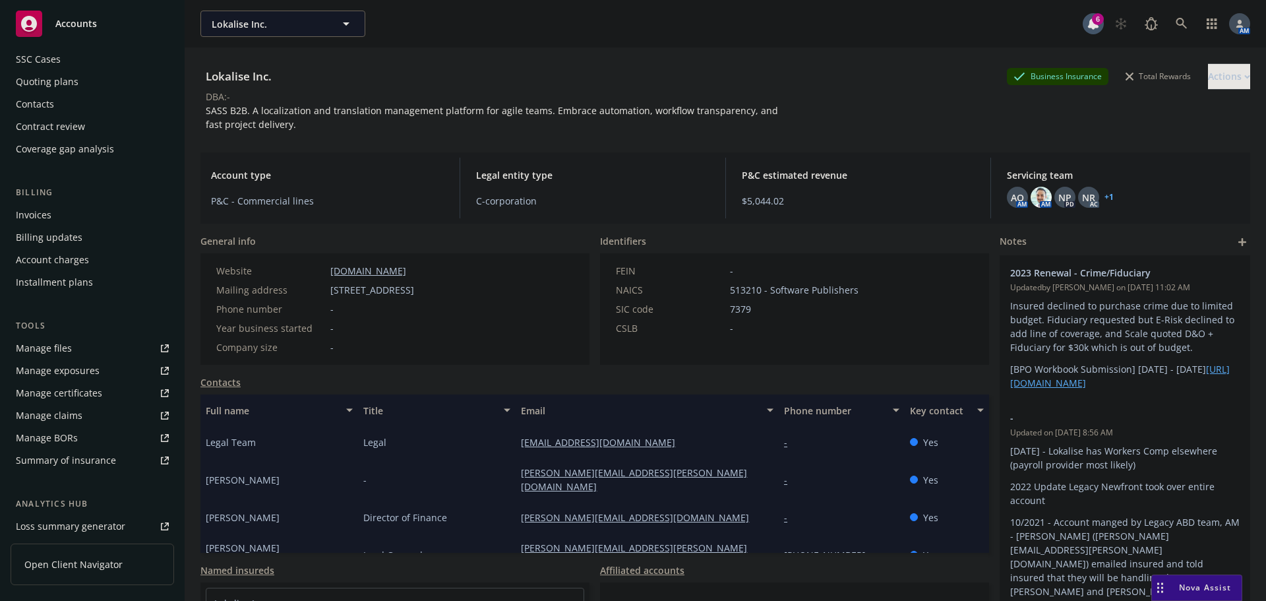
scroll to position [258, 0]
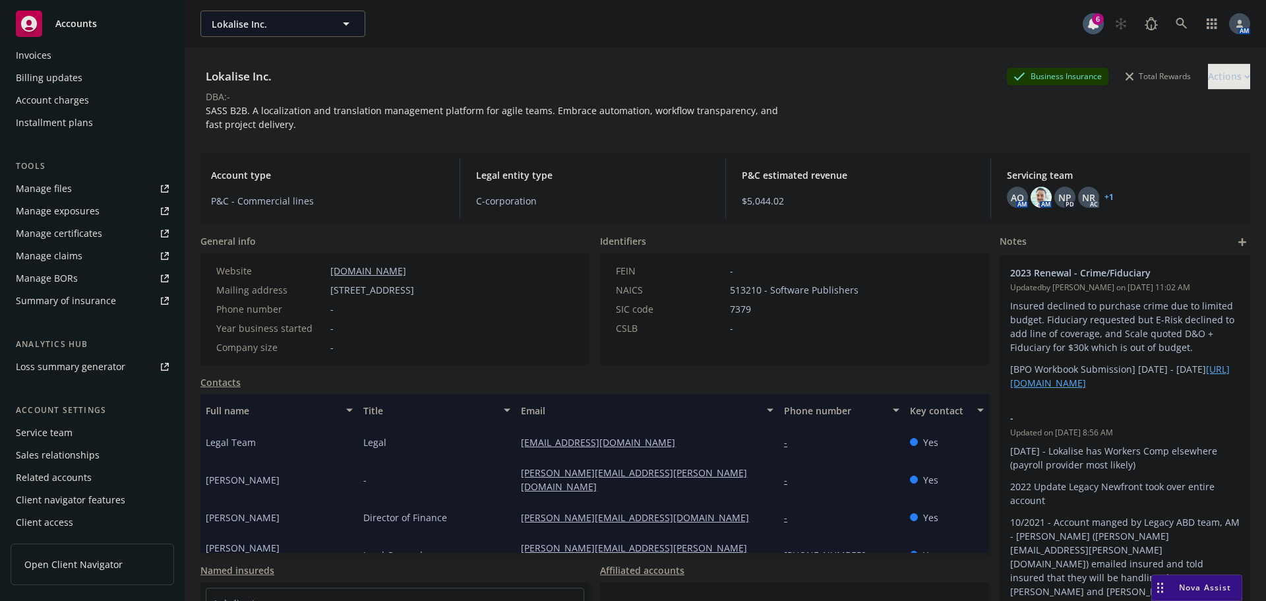
click at [69, 432] on div "Service team" at bounding box center [44, 432] width 57 height 21
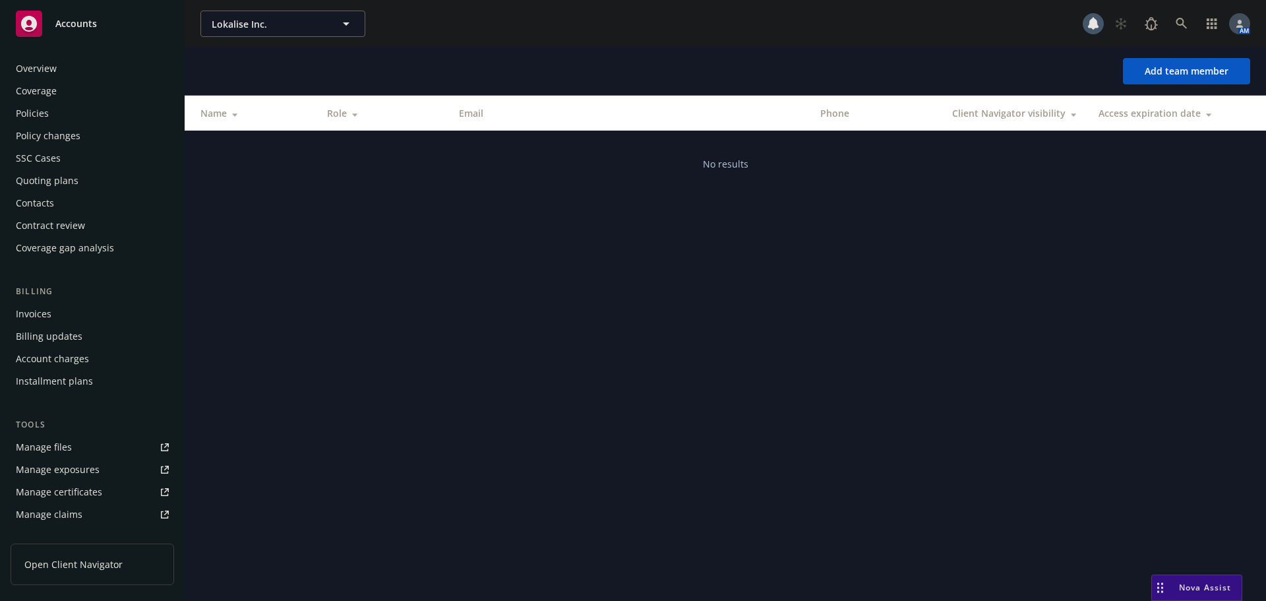
scroll to position [258, 0]
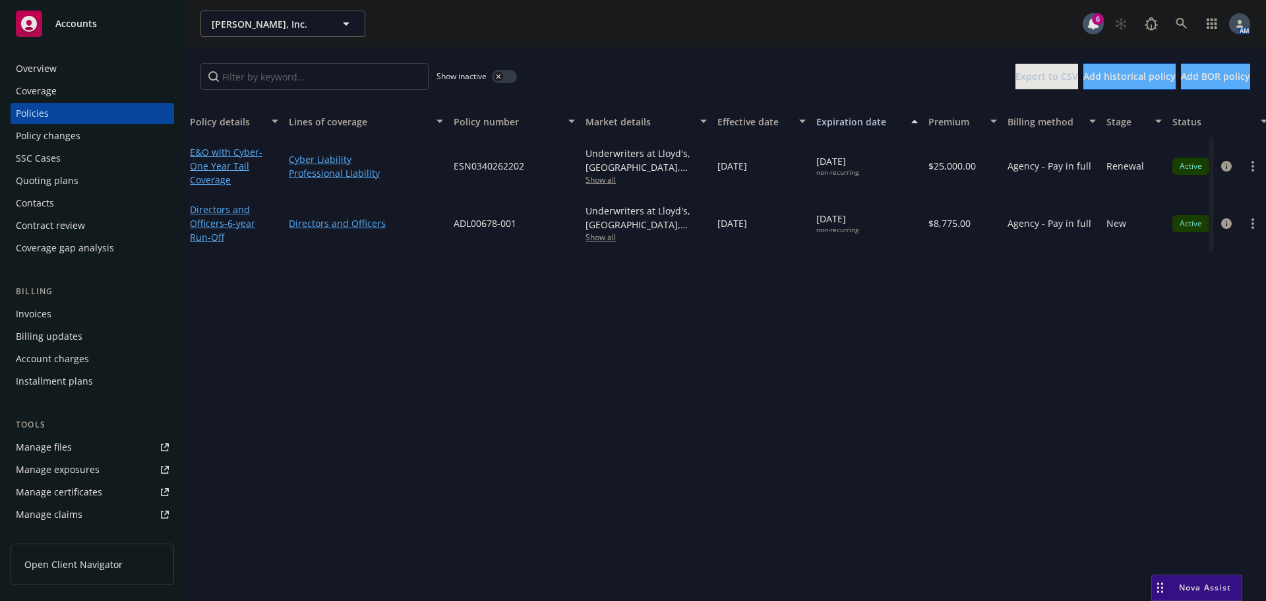
click at [498, 74] on icon "button" at bounding box center [498, 76] width 5 height 5
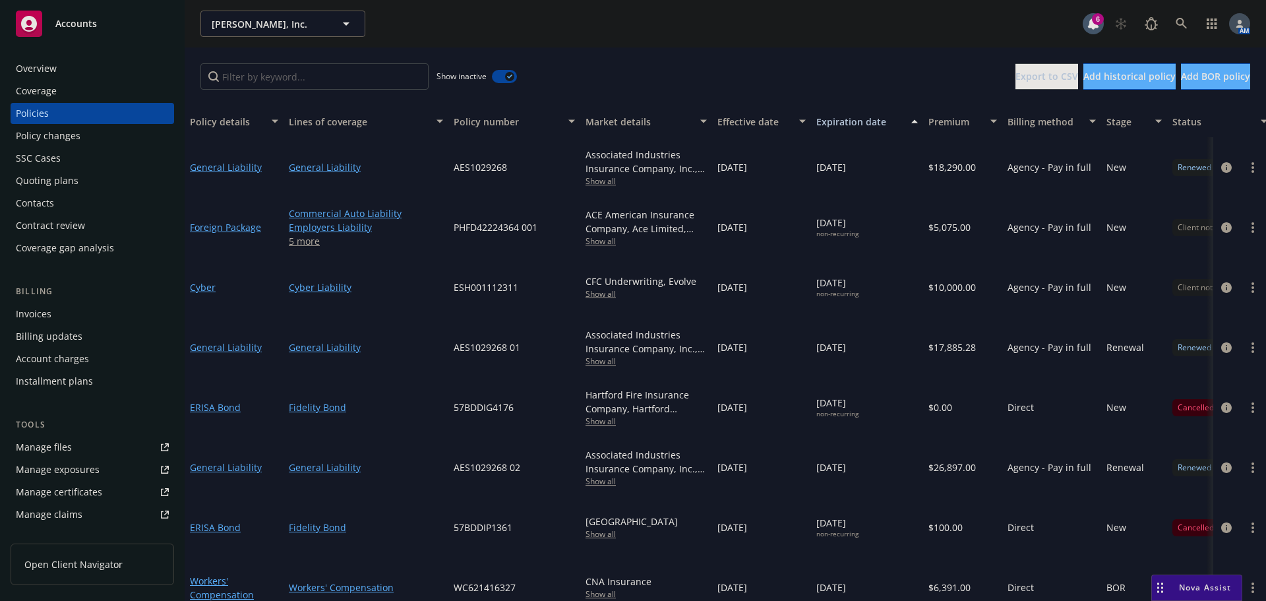
click at [501, 74] on button "button" at bounding box center [504, 76] width 25 height 13
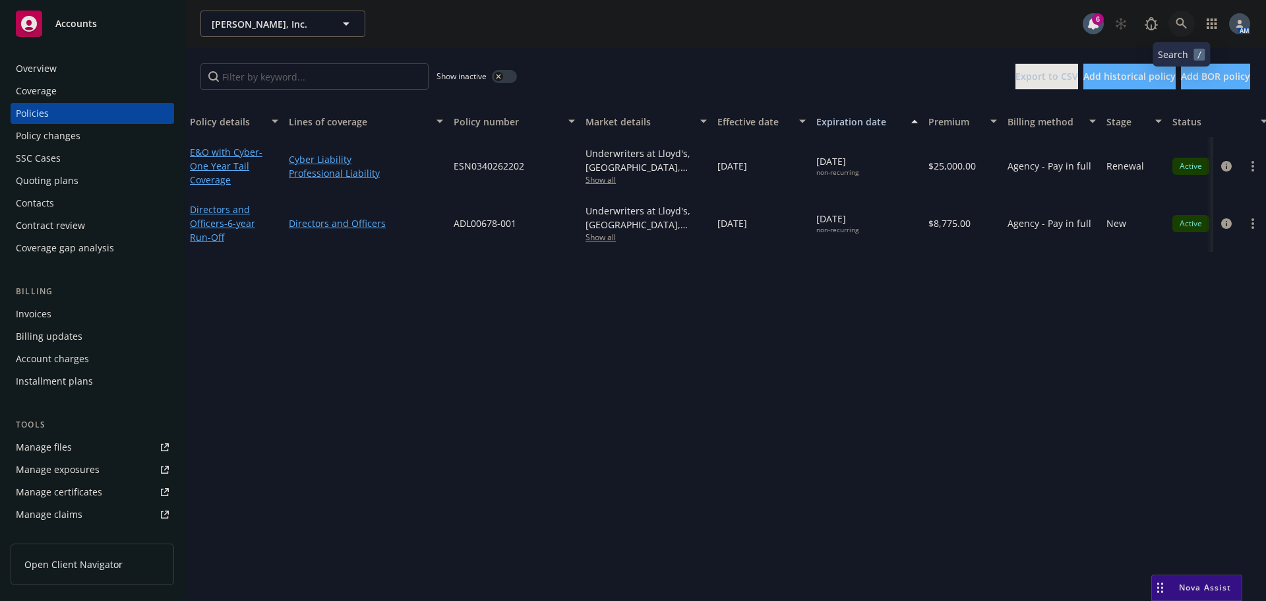
click at [1189, 23] on link at bounding box center [1181, 24] width 26 height 26
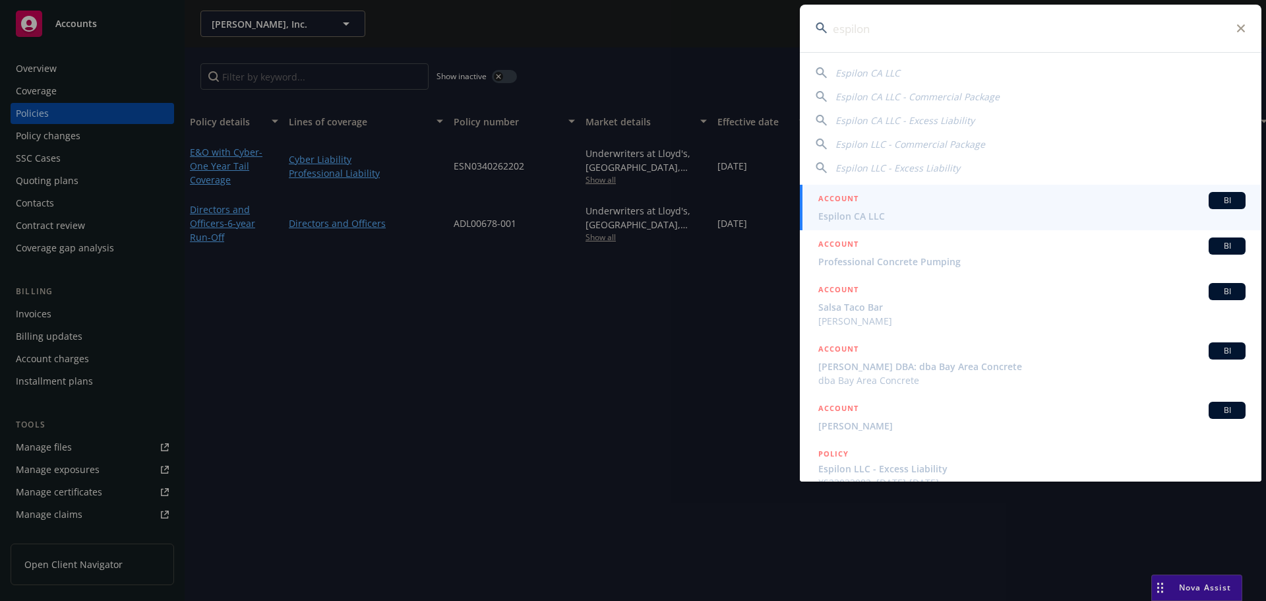
type input "espilon"
click at [866, 220] on span "Espilon CA LLC" at bounding box center [1031, 216] width 427 height 14
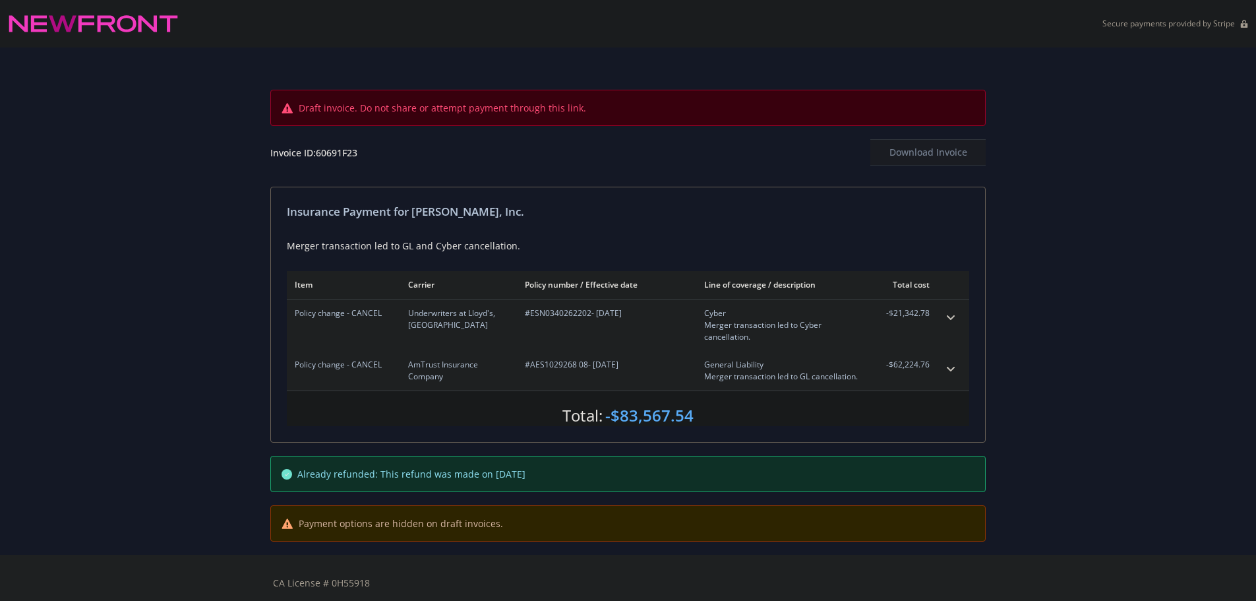
click at [76, 252] on div "Draft invoice. Do not share or attempt payment through this link. Invoice ID: 6…" at bounding box center [628, 300] width 1256 height 507
click at [92, 229] on div "Draft invoice. Do not share or attempt payment through this link. Invoice ID: 6…" at bounding box center [628, 300] width 1256 height 507
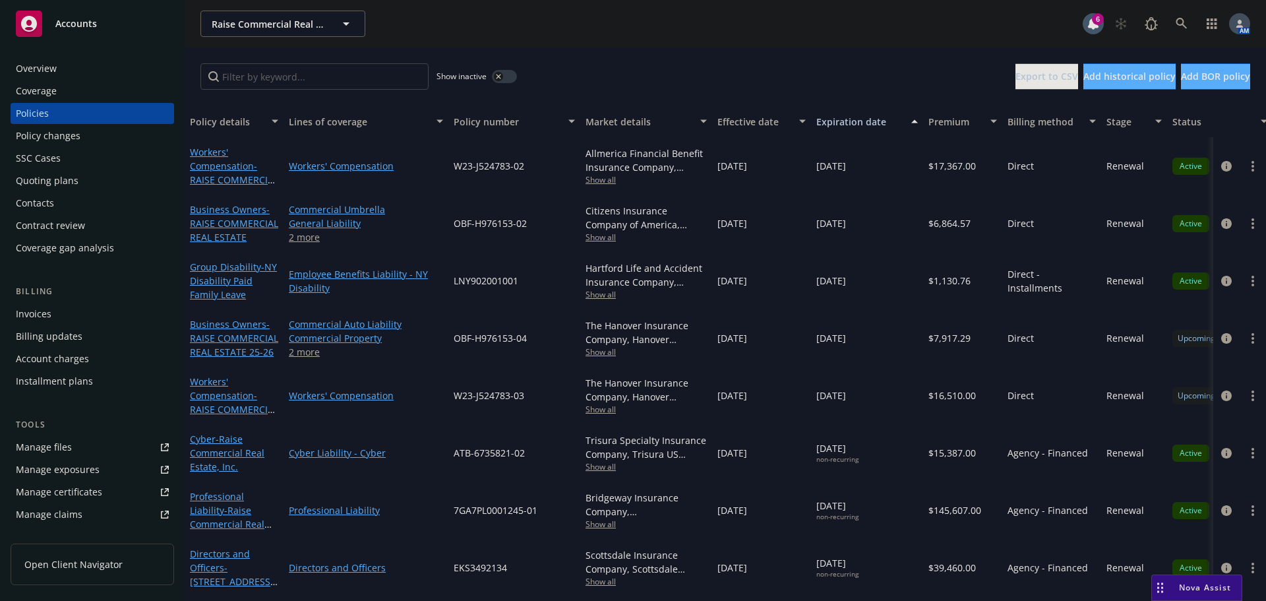
scroll to position [5, 0]
click at [504, 76] on button "button" at bounding box center [504, 76] width 25 height 13
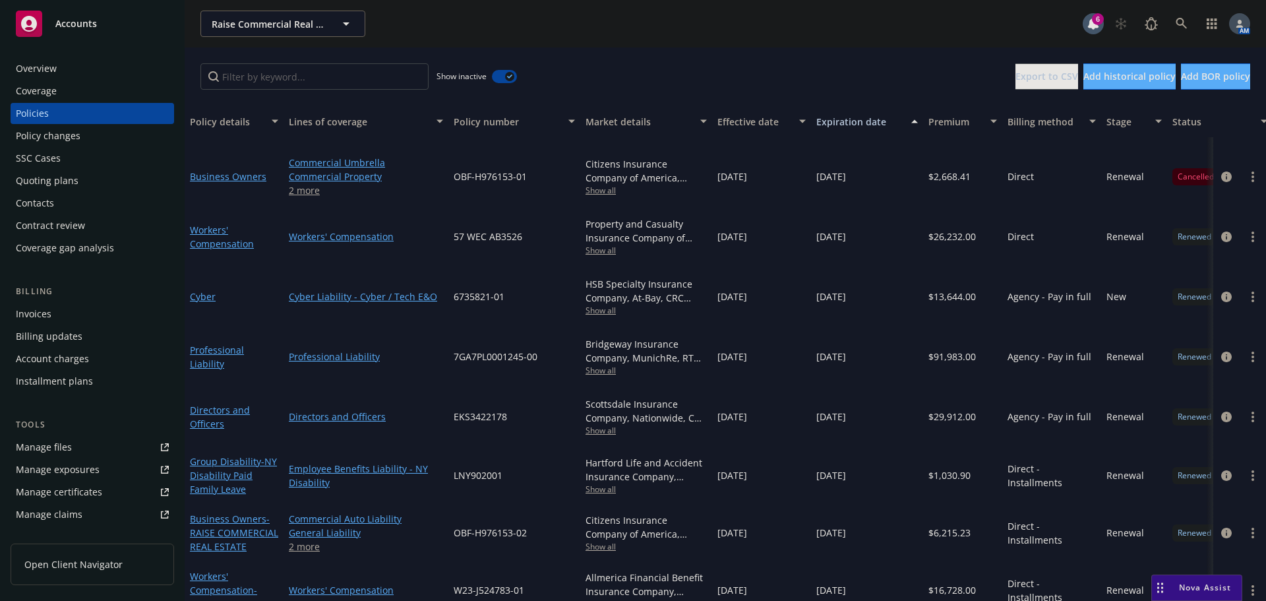
scroll to position [1051, 0]
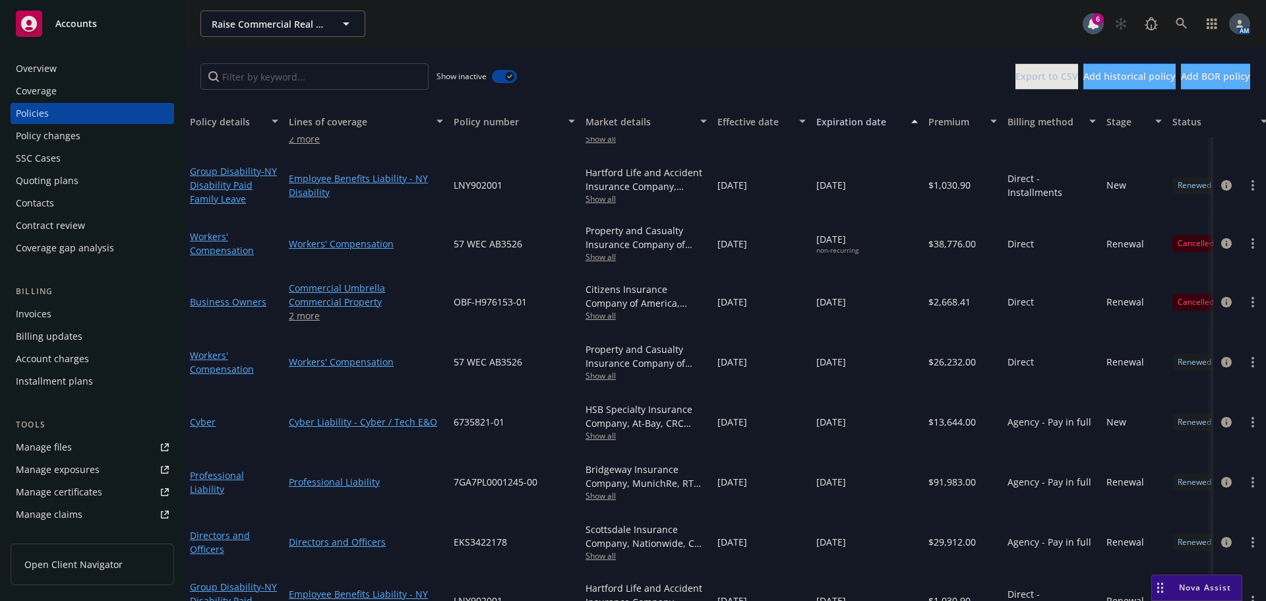
click at [498, 79] on button "button" at bounding box center [504, 76] width 25 height 13
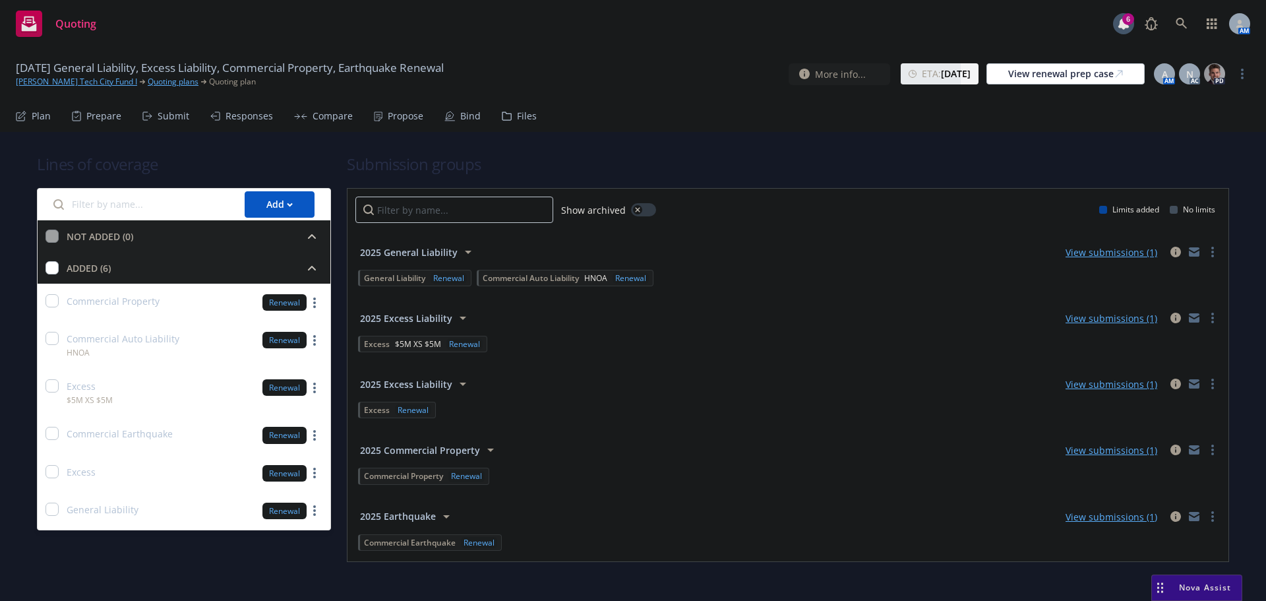
click at [388, 115] on div "Propose" at bounding box center [406, 116] width 36 height 11
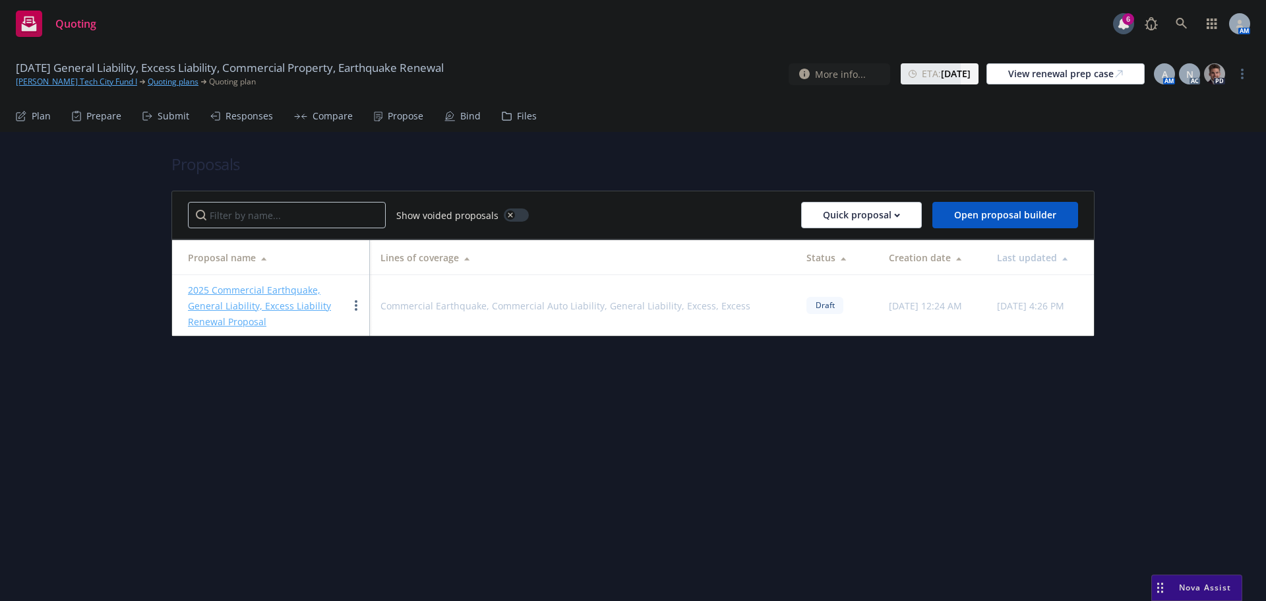
click at [276, 289] on link "2025 Commercial Earthquake, General Liability, Excess Liability Renewal Proposal" at bounding box center [259, 305] width 143 height 44
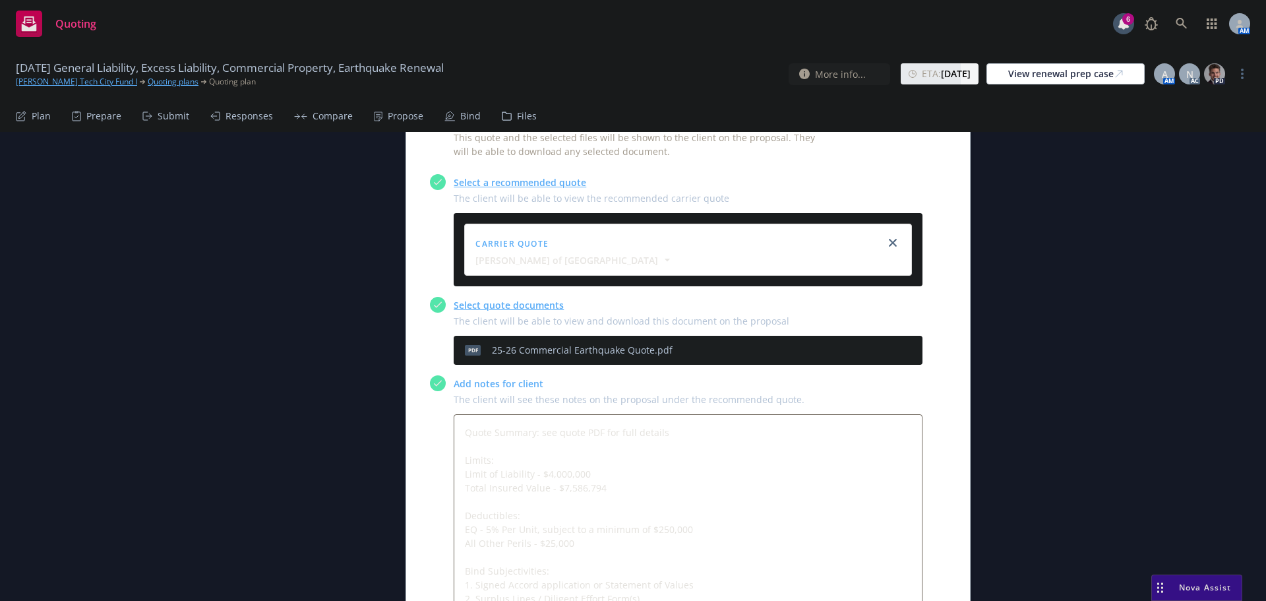
scroll to position [593, 0]
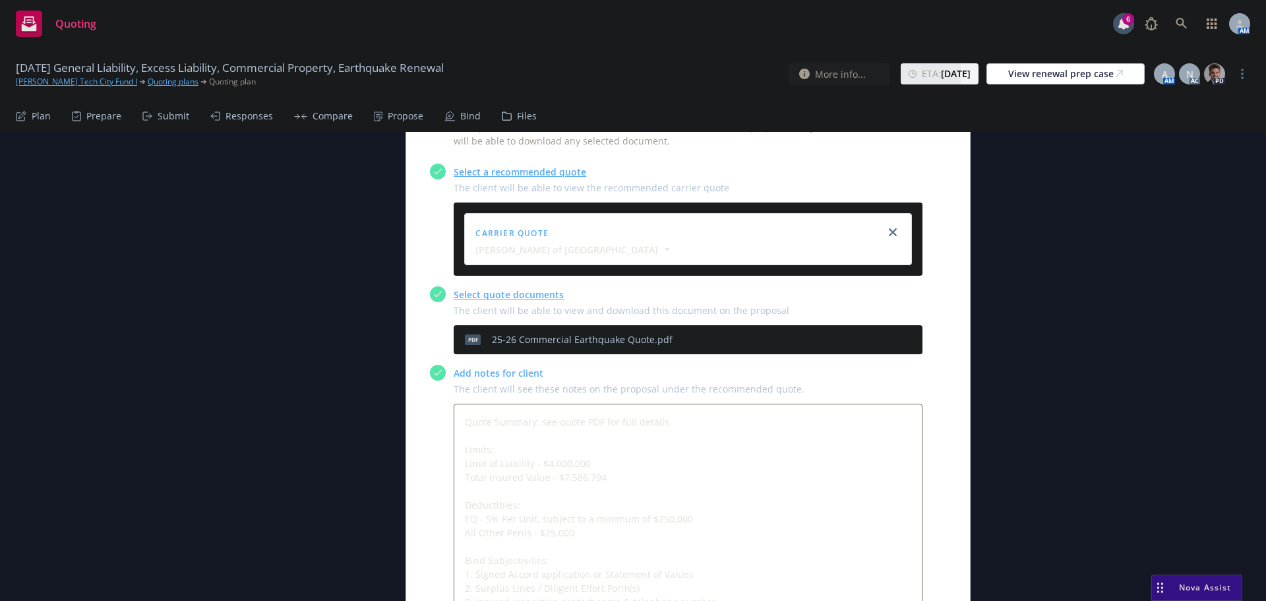
click at [883, 340] on icon "preview file" at bounding box center [889, 338] width 12 height 9
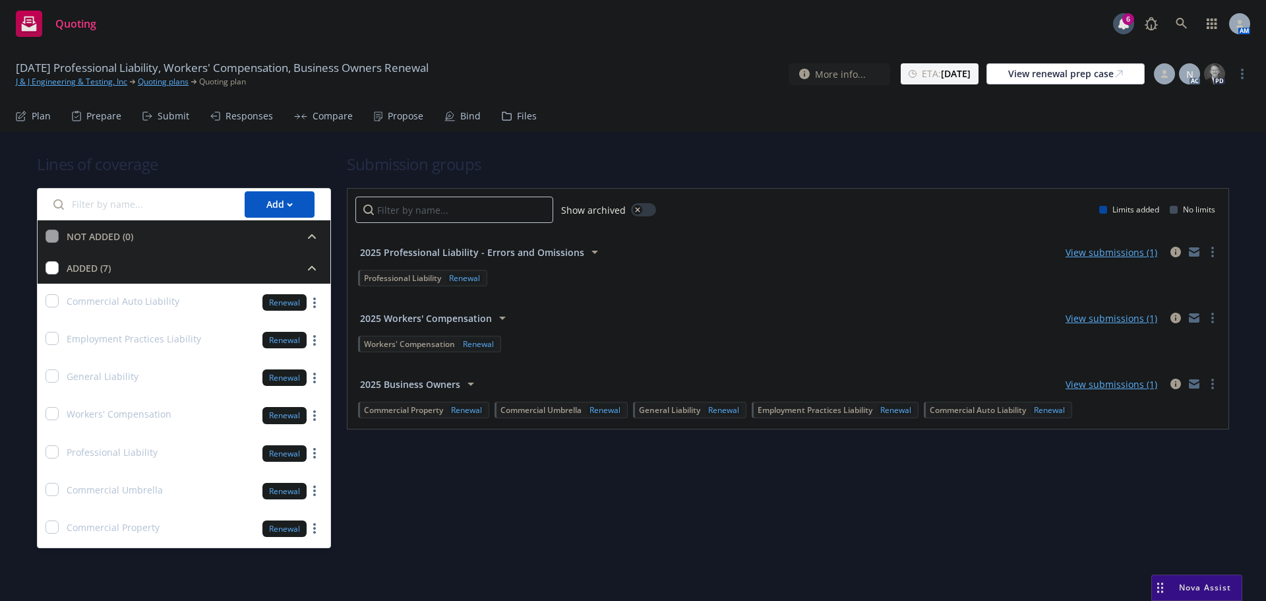
click at [544, 249] on span "2025 Professional Liability - Errors and Omissions" at bounding box center [472, 252] width 224 height 14
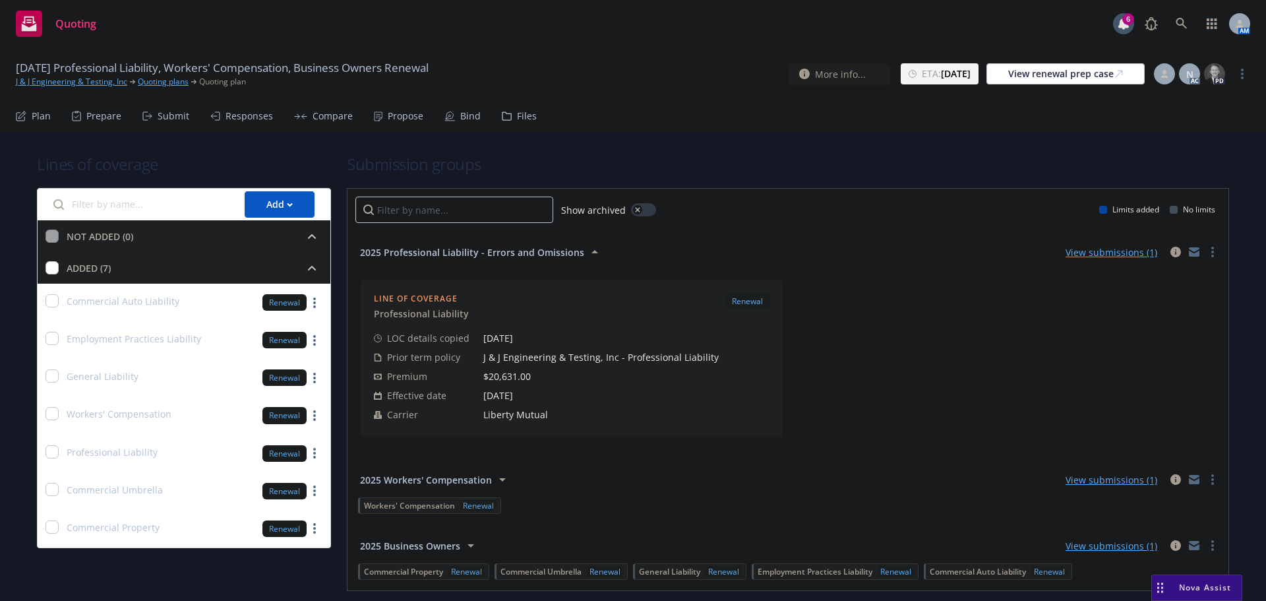
scroll to position [48, 0]
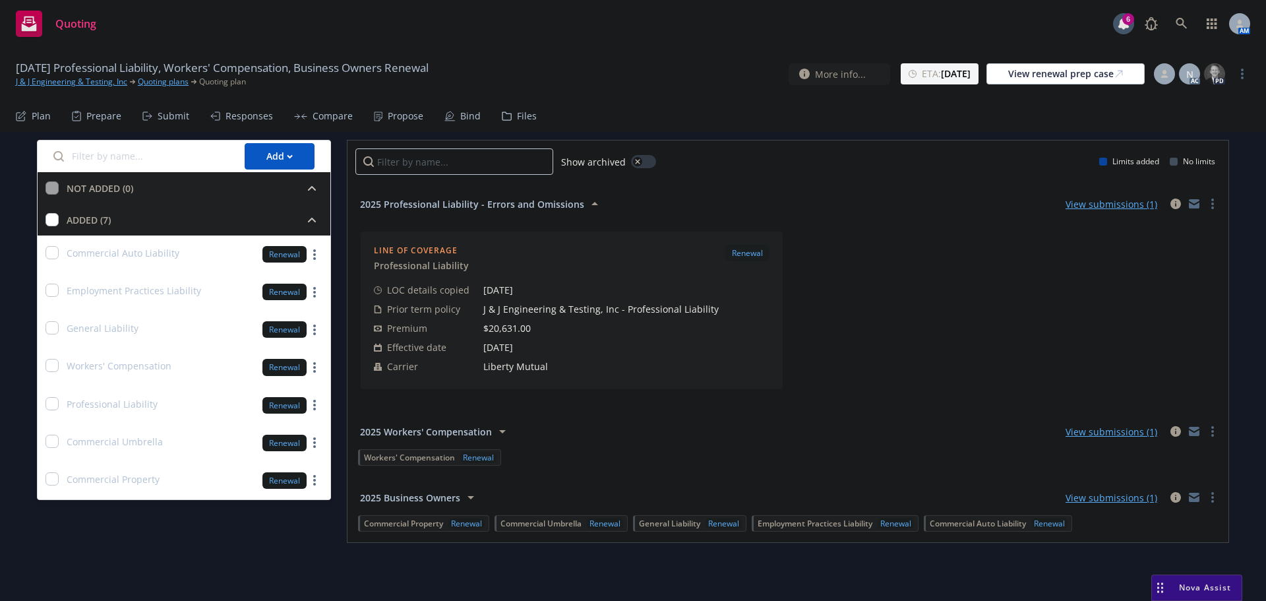
click at [444, 433] on span "2025 Workers' Compensation" at bounding box center [426, 432] width 132 height 14
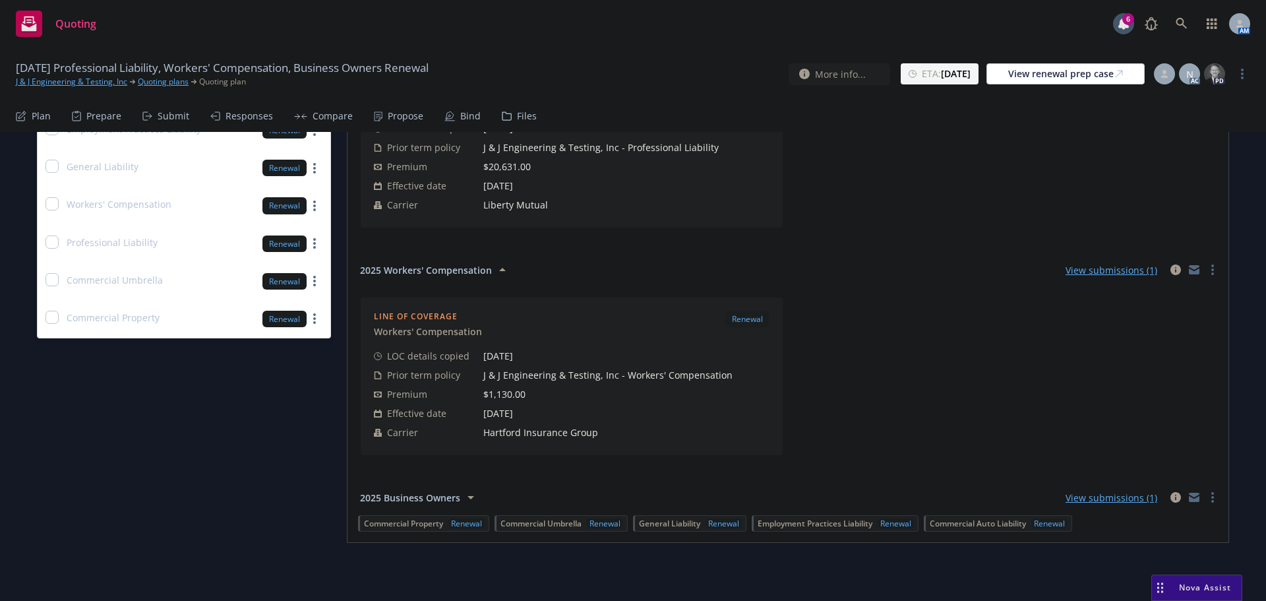
click at [435, 497] on span "2025 Business Owners" at bounding box center [410, 497] width 100 height 14
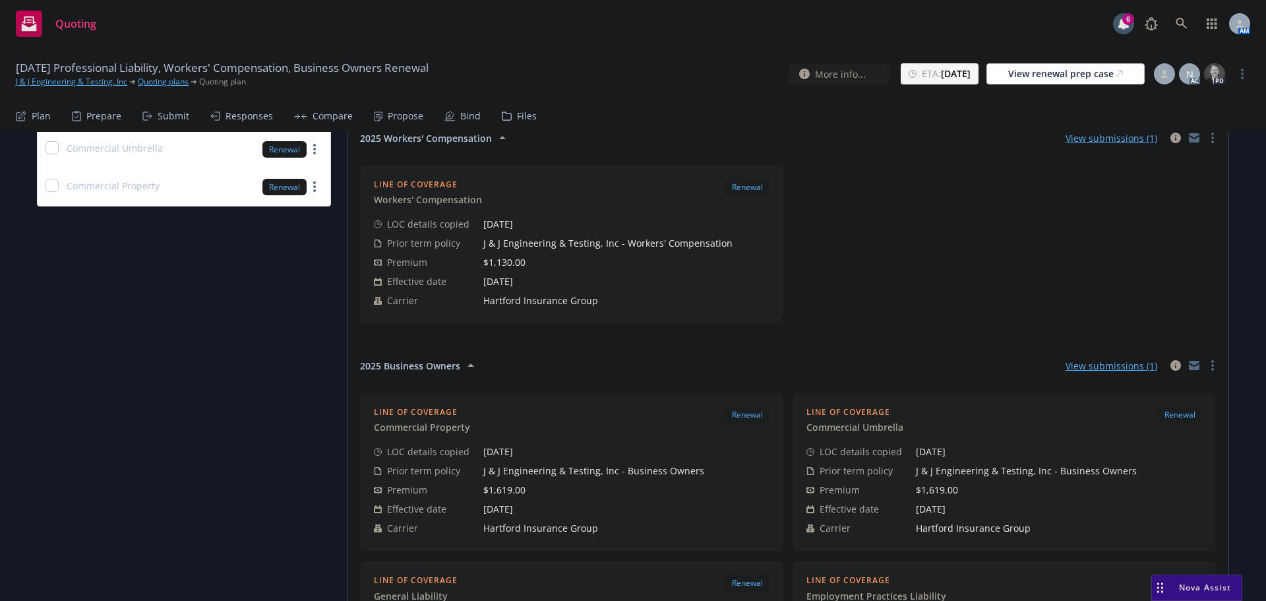
scroll to position [0, 0]
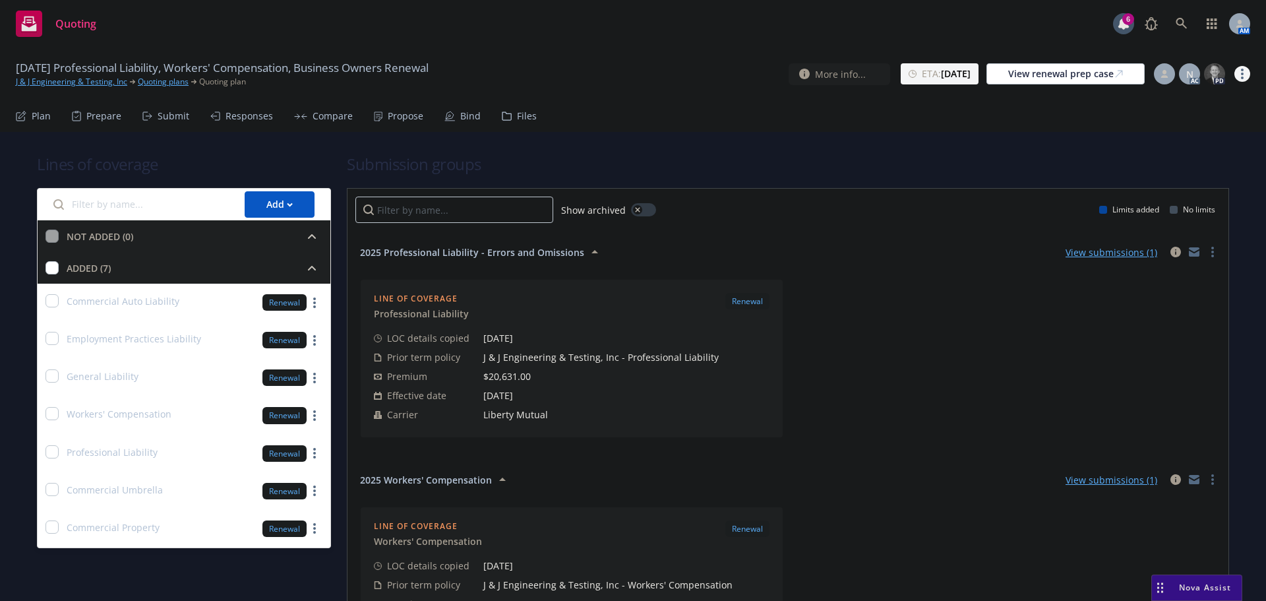
click at [1245, 76] on link "more" at bounding box center [1242, 74] width 16 height 16
click at [925, 156] on h1 "Submission groups" at bounding box center [788, 164] width 882 height 22
click at [1245, 74] on link "more" at bounding box center [1242, 74] width 16 height 16
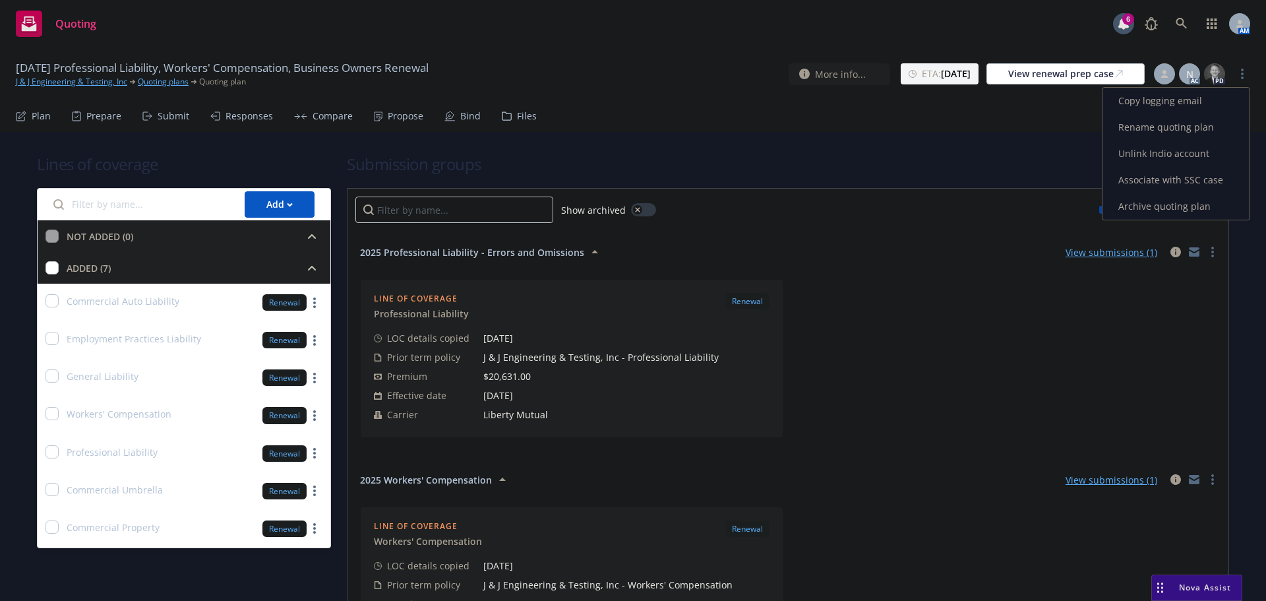
click at [1150, 203] on link "Archive quoting plan" at bounding box center [1175, 206] width 147 height 26
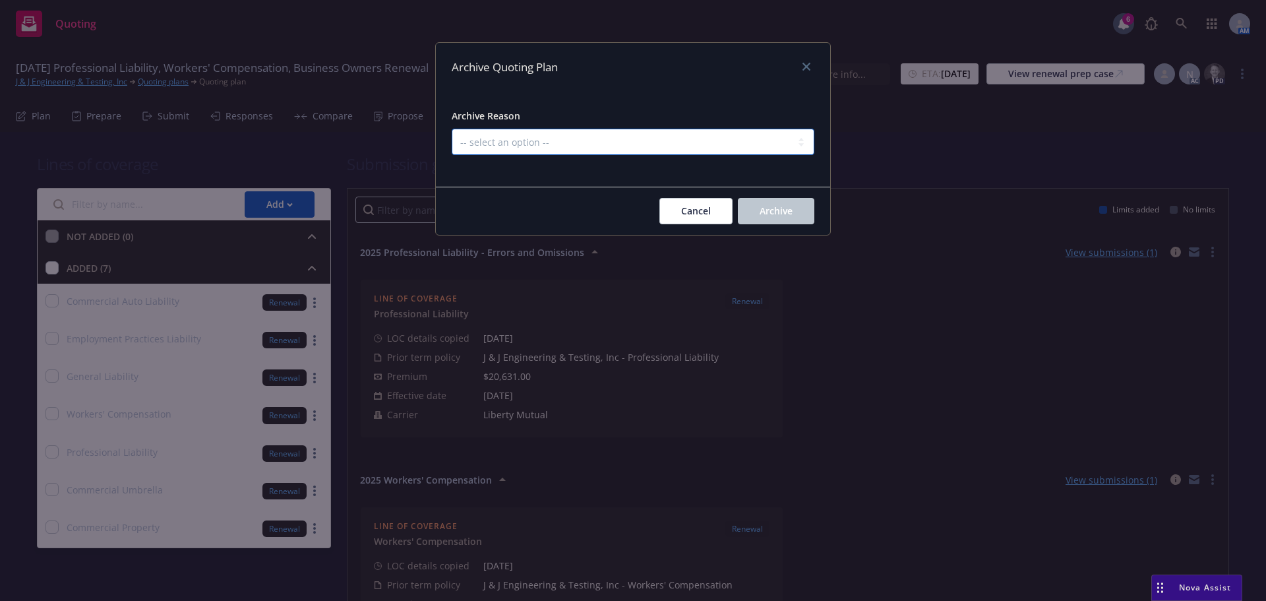
click at [677, 140] on select "-- select an option -- All policies in this renewal plan are auto-renewed Creat…" at bounding box center [633, 142] width 363 height 26
select select "ARCHIVED_RENEWAL_POLICY_AUTO_RENEWED"
click at [452, 129] on select "-- select an option -- All policies in this renewal plan are auto-renewed Creat…" at bounding box center [633, 142] width 363 height 26
click at [755, 204] on button "Archive" at bounding box center [776, 211] width 76 height 26
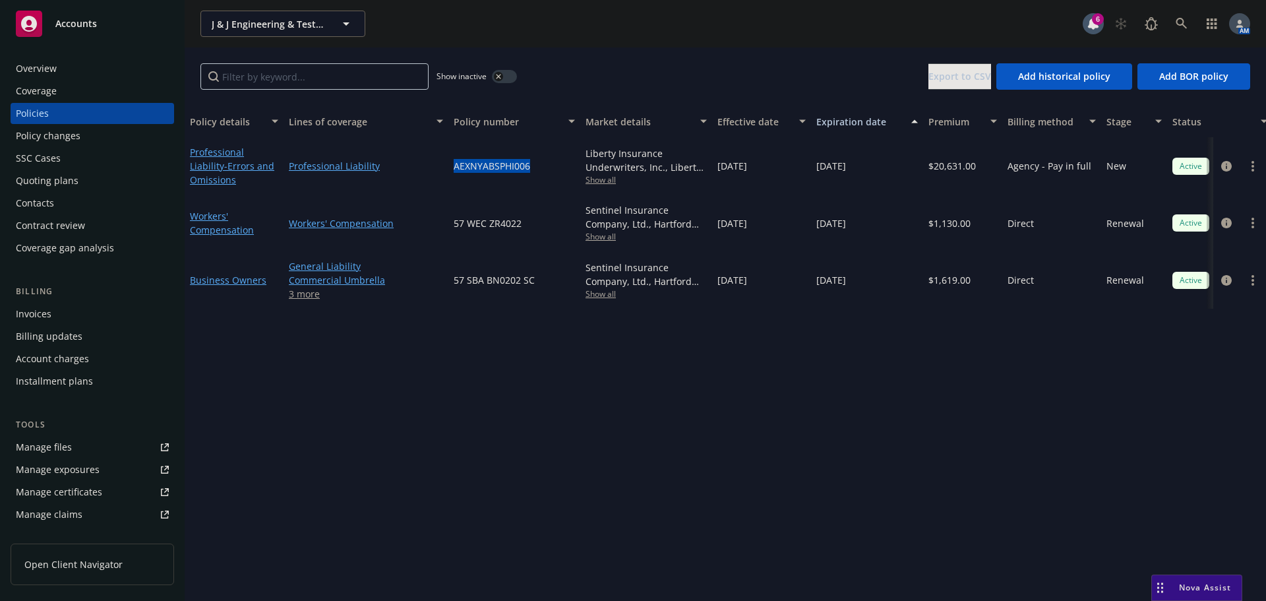
drag, startPoint x: 530, startPoint y: 165, endPoint x: 452, endPoint y: 165, distance: 77.8
click at [452, 165] on div "AEXNYABSPHI006" at bounding box center [514, 165] width 132 height 57
drag, startPoint x: 530, startPoint y: 223, endPoint x: 452, endPoint y: 221, distance: 77.8
click at [452, 221] on div "57 WEC ZR4022" at bounding box center [514, 222] width 132 height 57
copy span "57 WEC ZR4022"
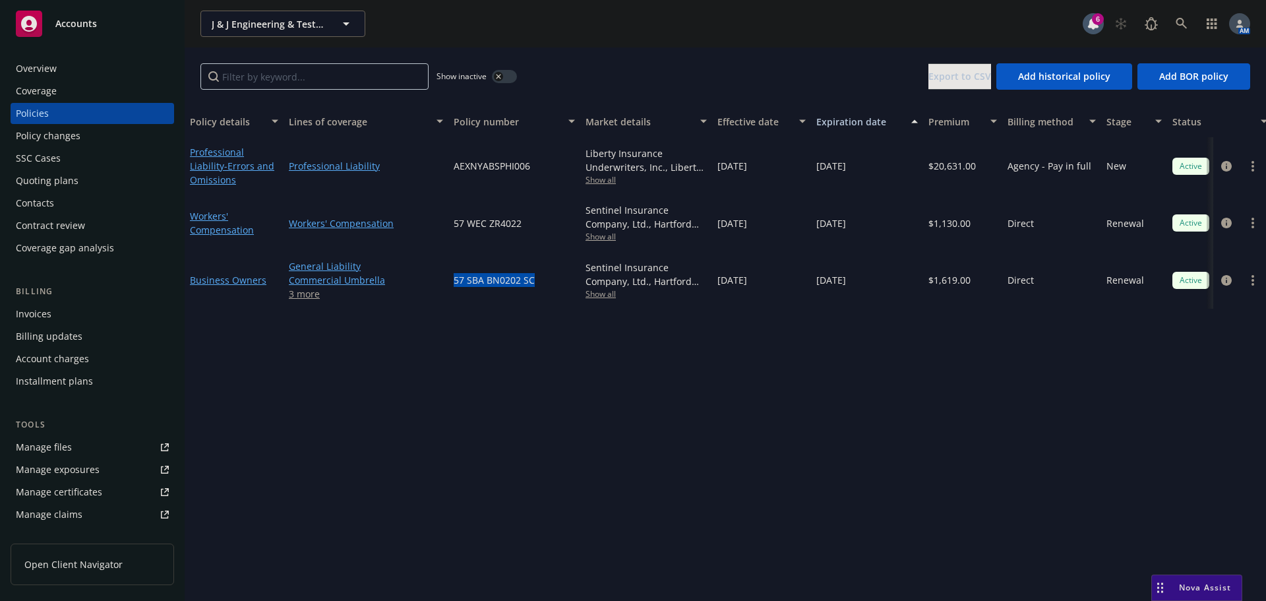
drag, startPoint x: 533, startPoint y: 279, endPoint x: 452, endPoint y: 280, distance: 81.7
click at [452, 280] on div "57 SBA BN0202 SC" at bounding box center [514, 279] width 132 height 57
copy span "57 SBA BN0202 SC"
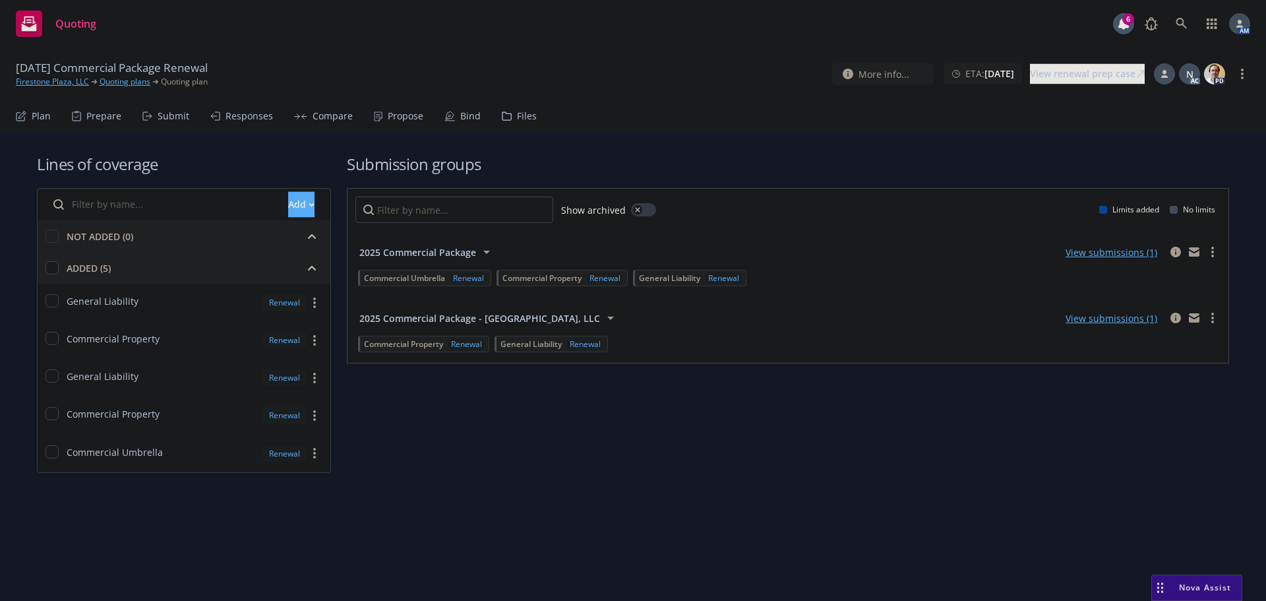
click at [458, 252] on span "2025 Commercial Package" at bounding box center [417, 252] width 117 height 14
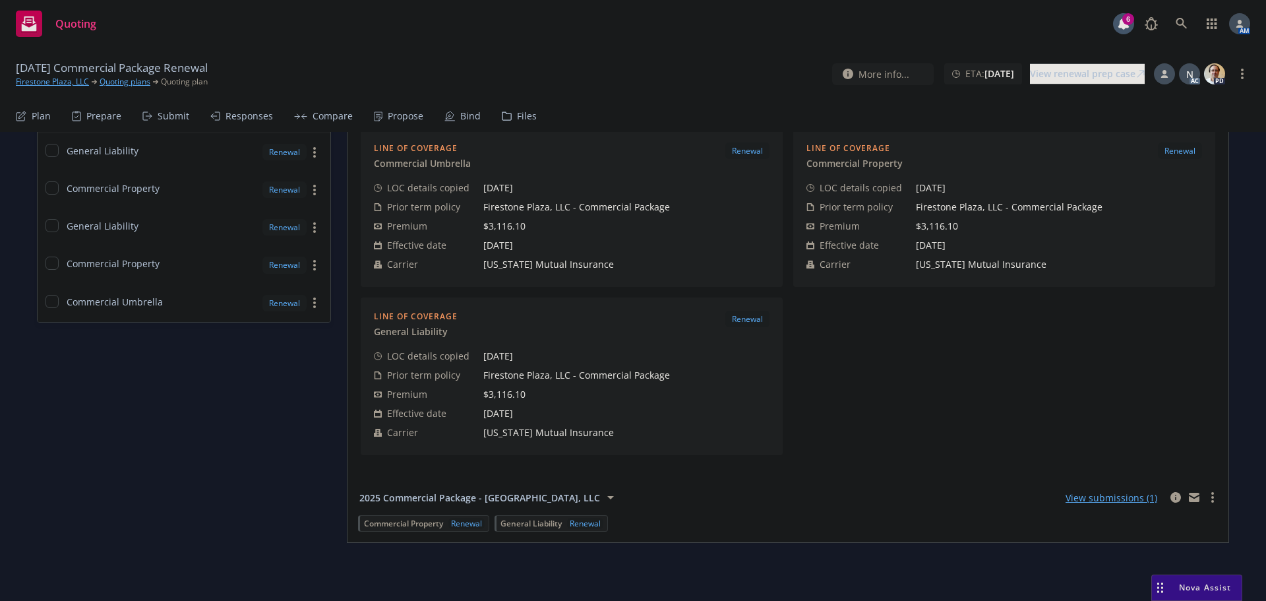
click at [517, 494] on span "2025 Commercial Package - Firestone Plaza, LLC" at bounding box center [479, 497] width 241 height 14
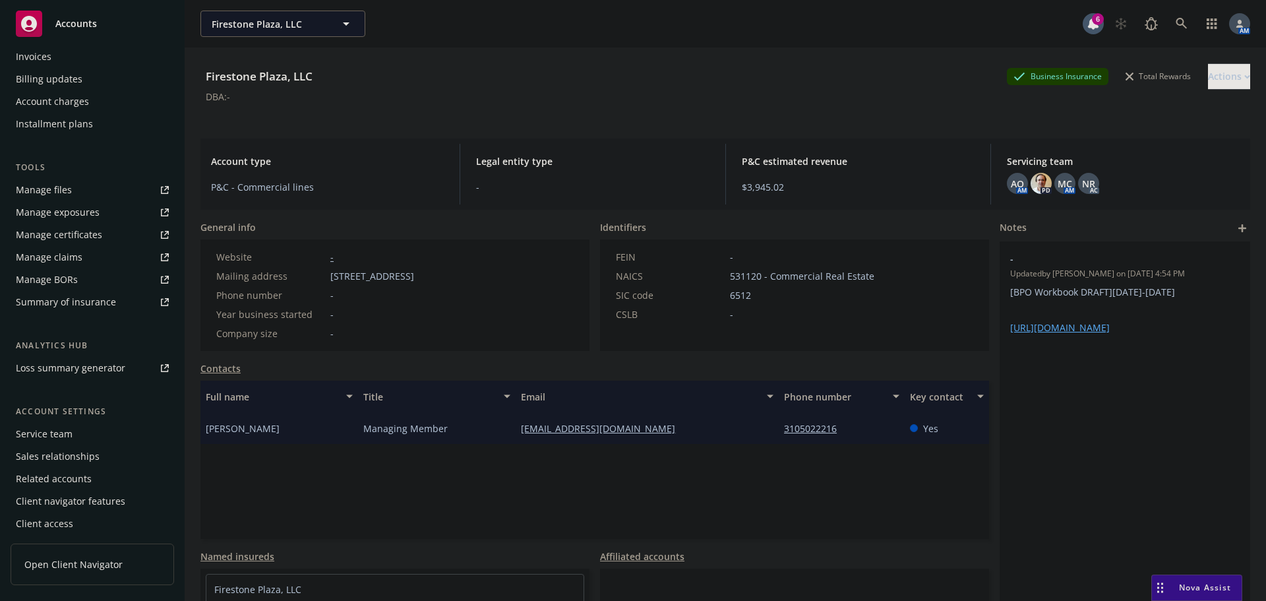
scroll to position [258, 0]
click at [64, 436] on div "Service team" at bounding box center [44, 432] width 57 height 21
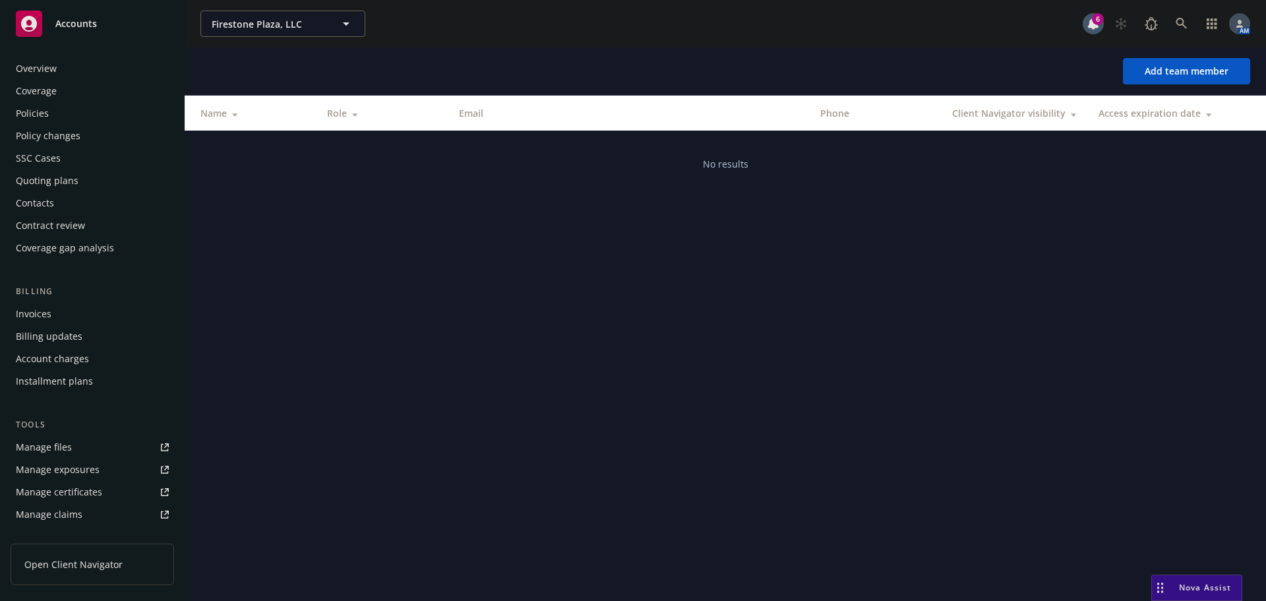
scroll to position [258, 0]
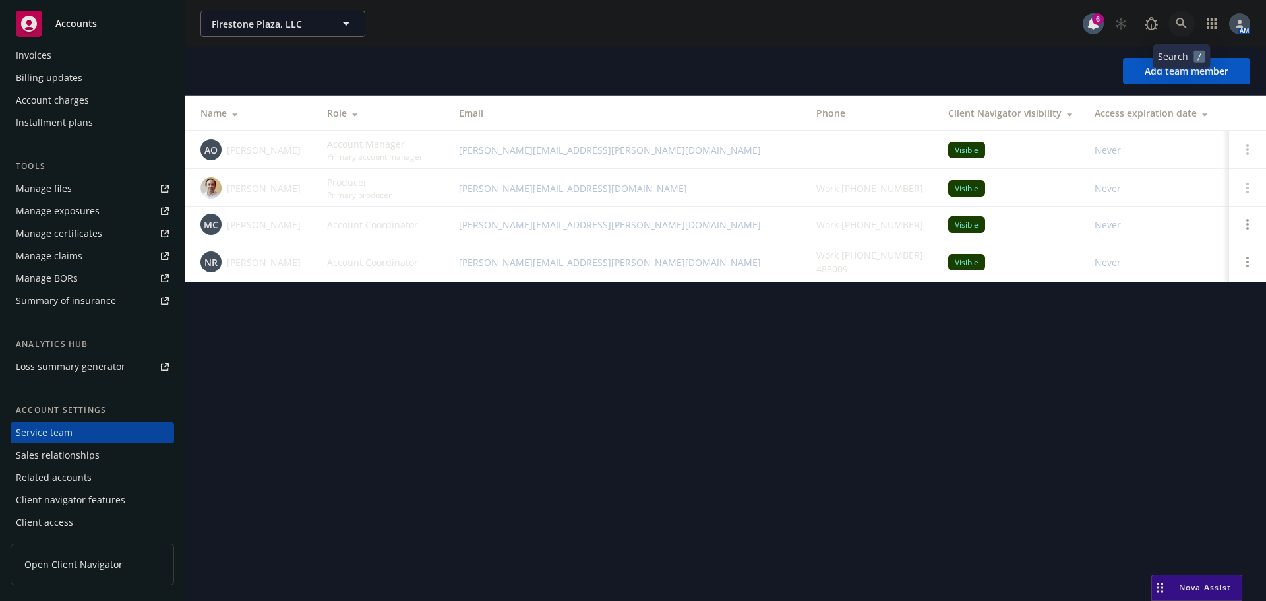
click at [1182, 22] on icon at bounding box center [1181, 24] width 12 height 12
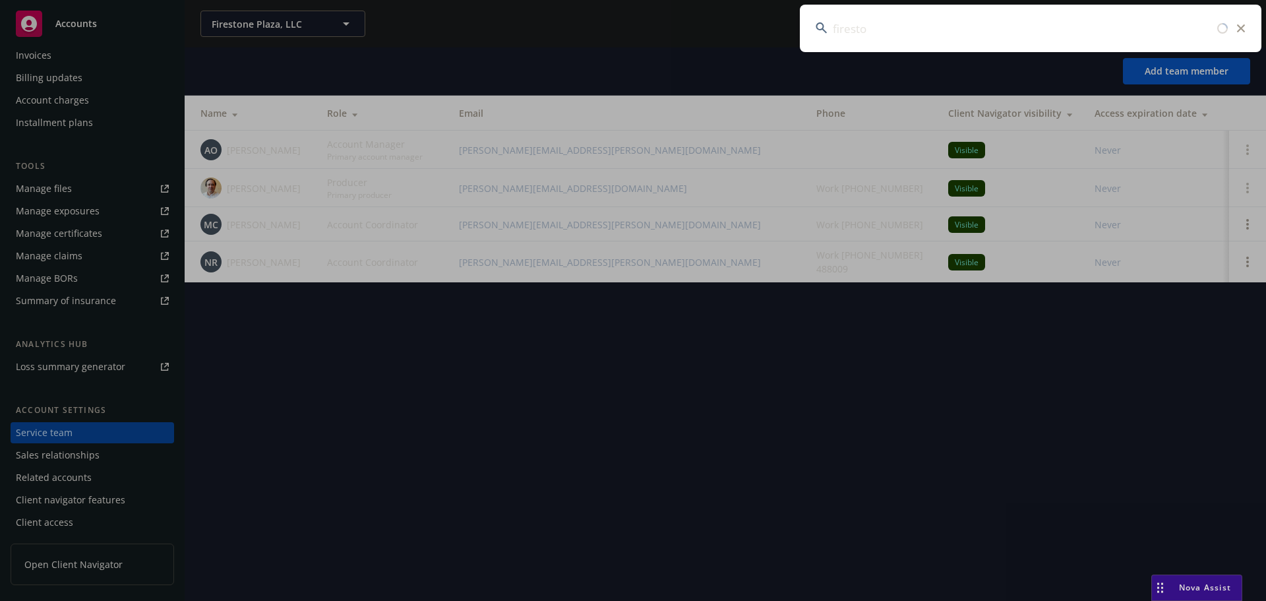
type input "fireston"
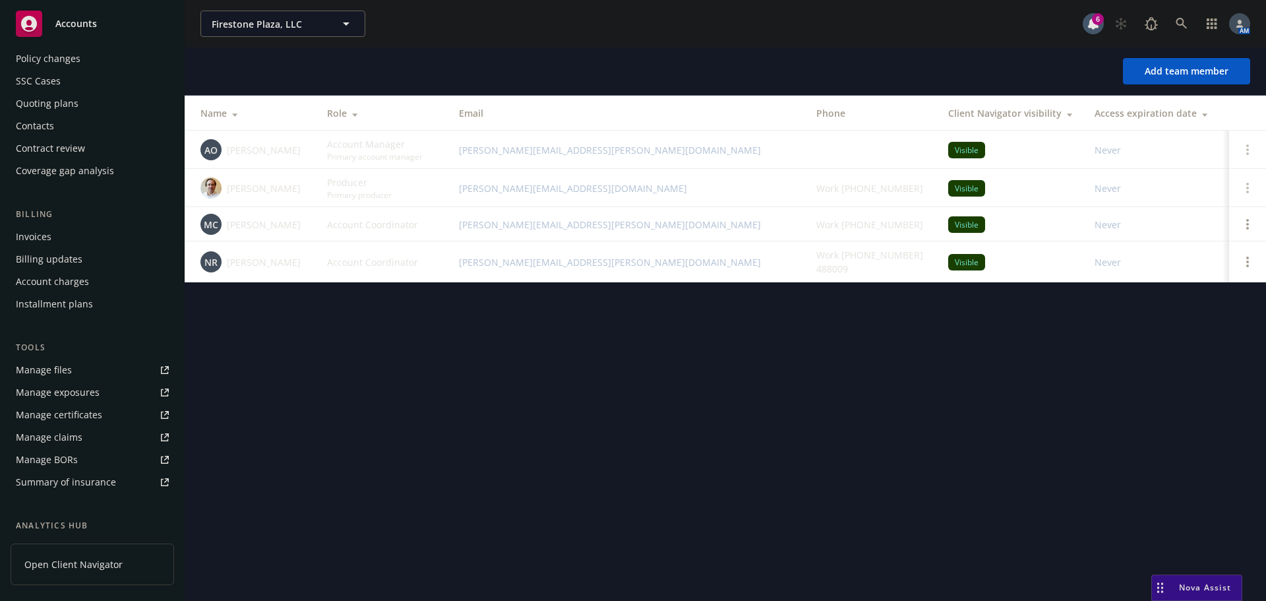
scroll to position [0, 0]
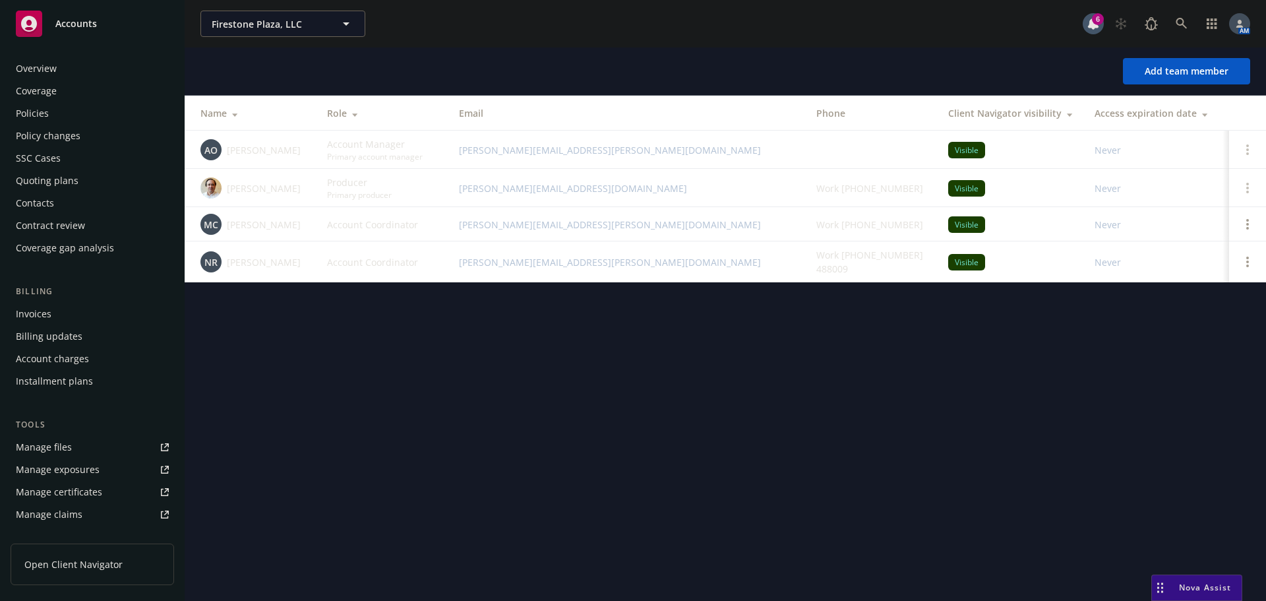
click at [69, 115] on div "Policies" at bounding box center [92, 113] width 153 height 21
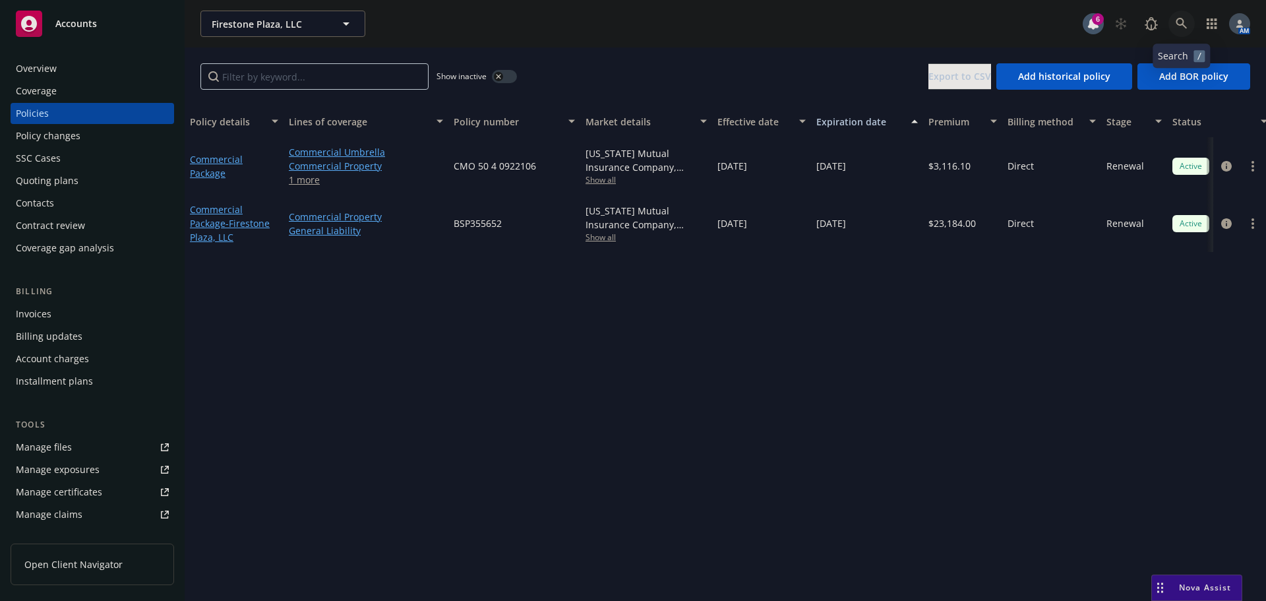
click at [1179, 24] on icon at bounding box center [1180, 23] width 11 height 11
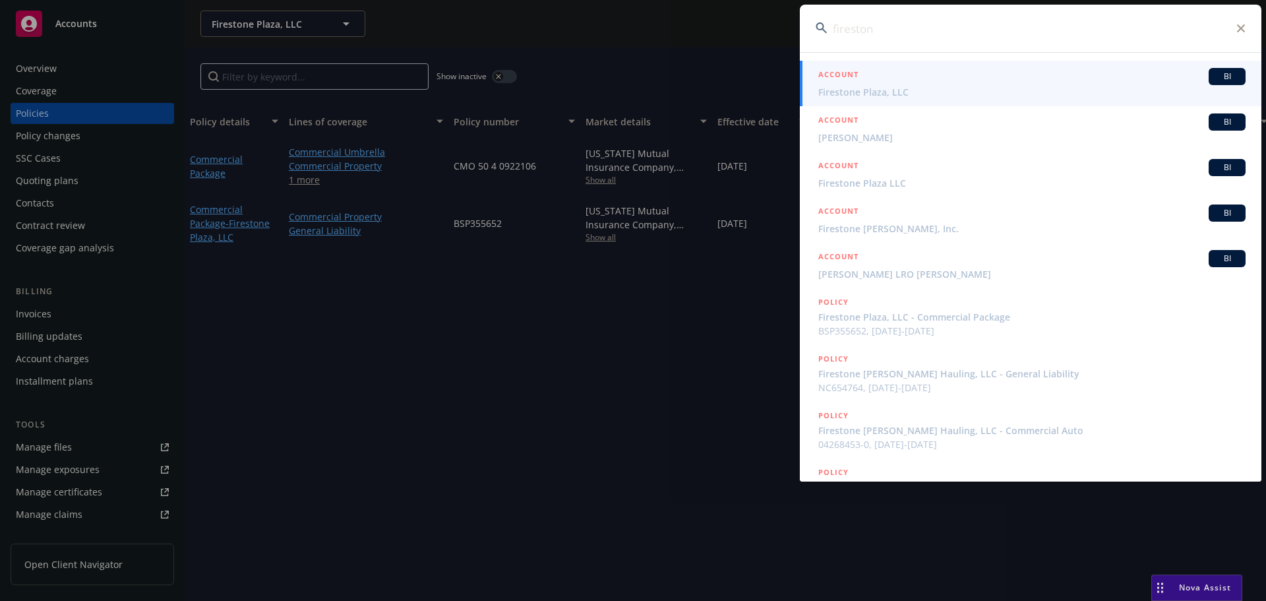
type input "firestone"
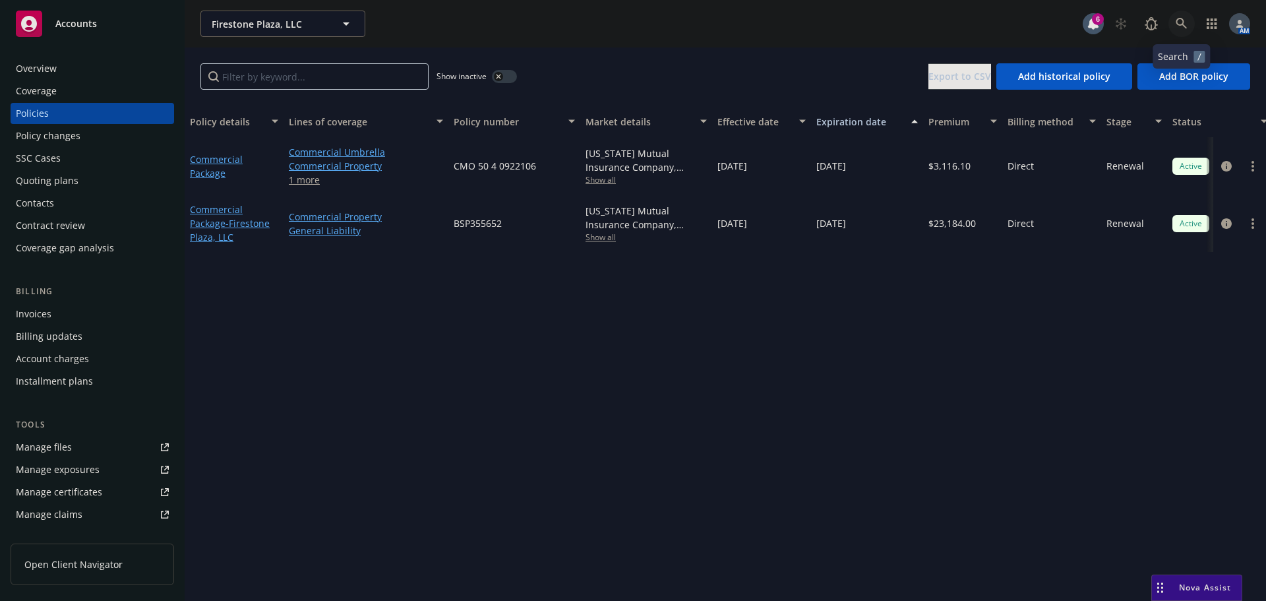
click at [1179, 28] on icon at bounding box center [1181, 24] width 12 height 12
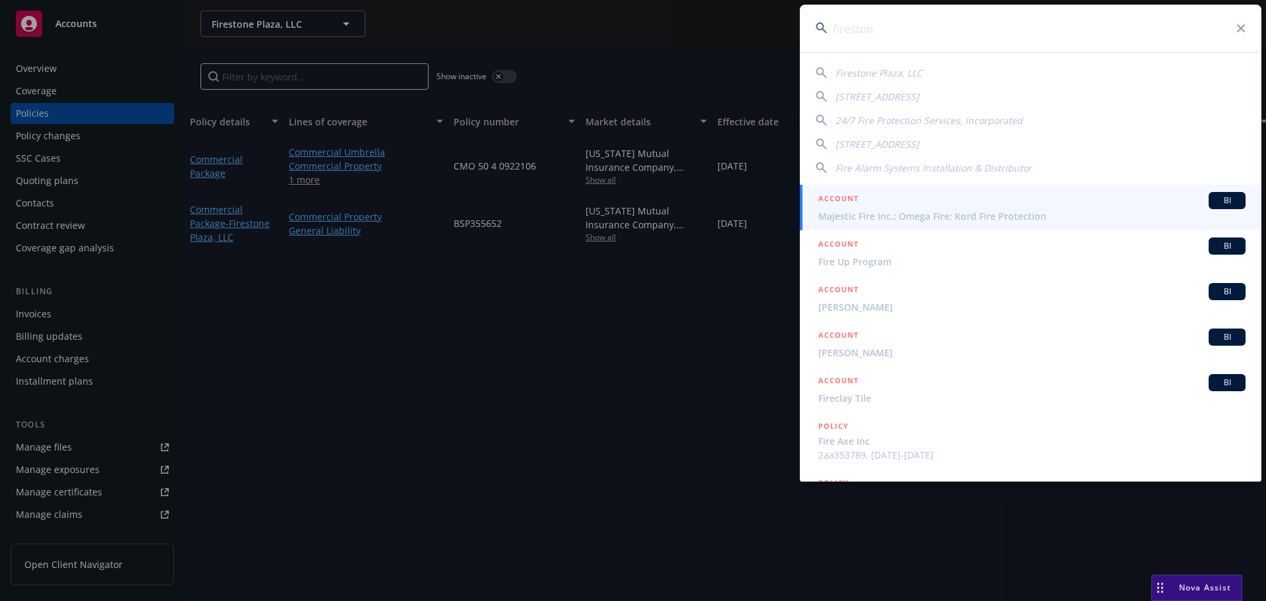
type input "firestone"
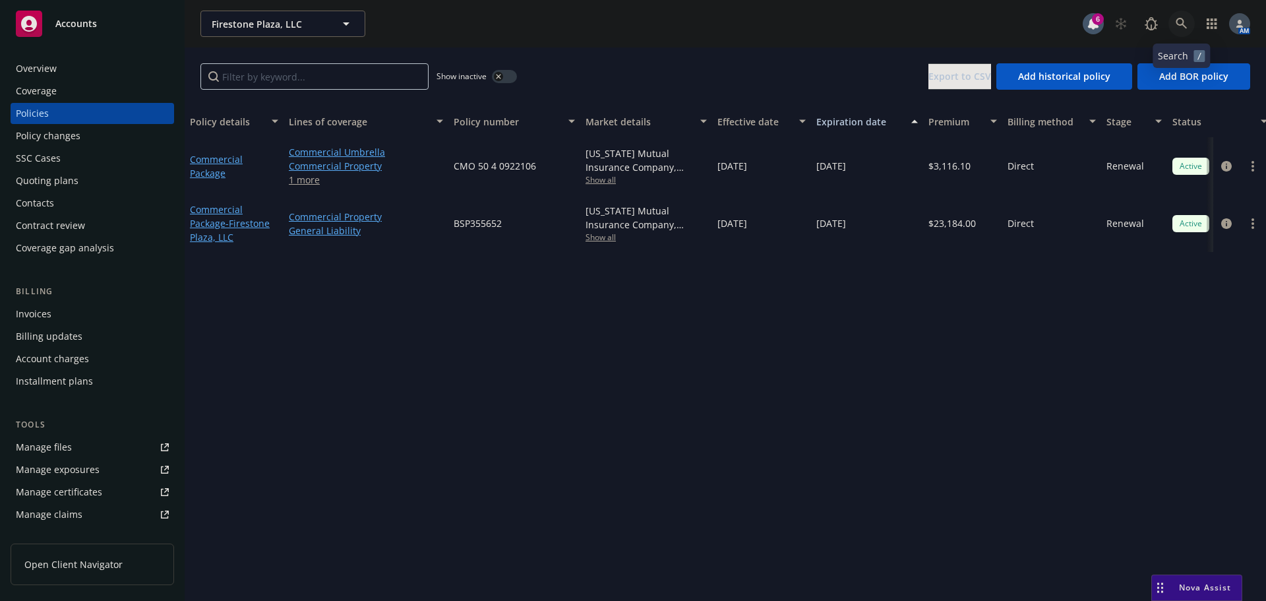
click at [1183, 18] on icon at bounding box center [1181, 24] width 12 height 12
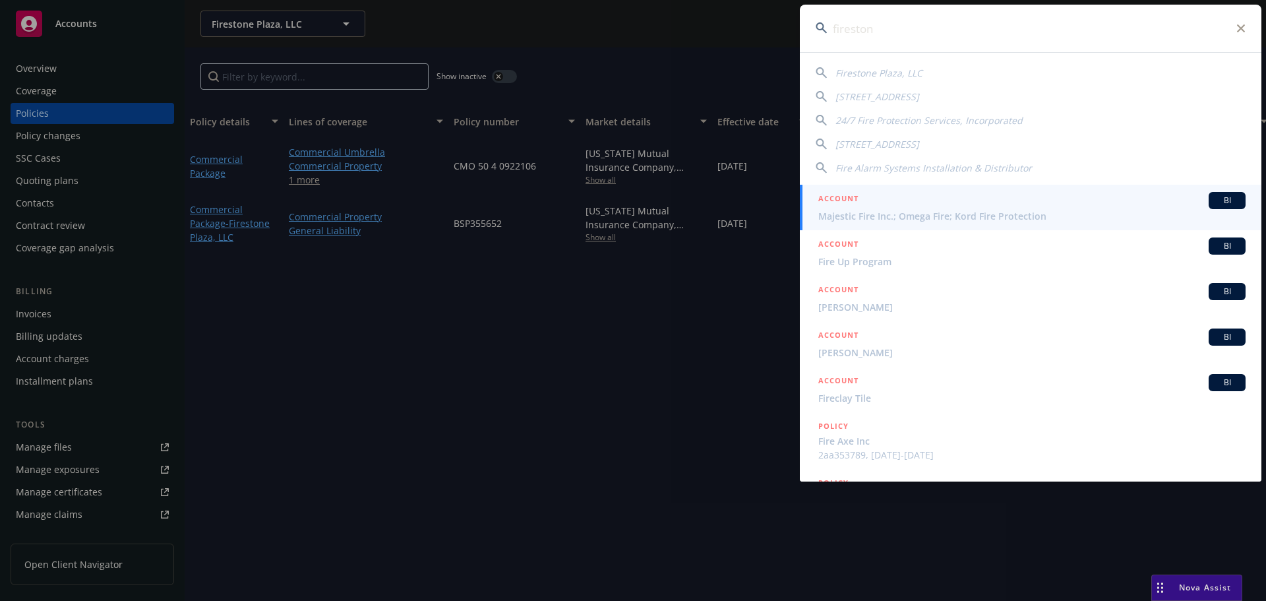
type input "firestone"
